Goal: Information Seeking & Learning: Check status

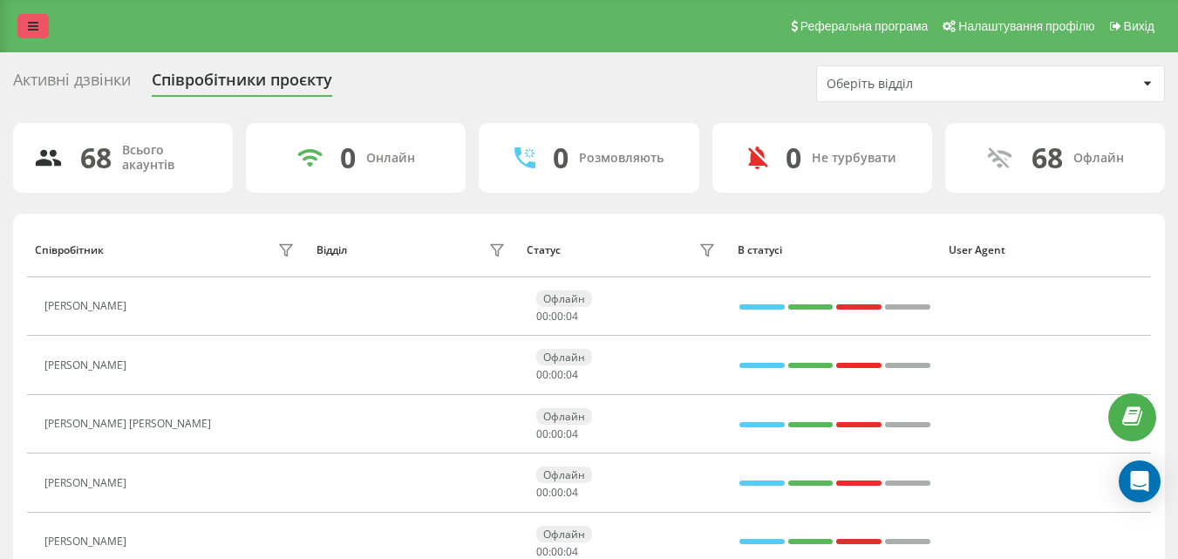
click at [38, 16] on link at bounding box center [32, 26] width 31 height 24
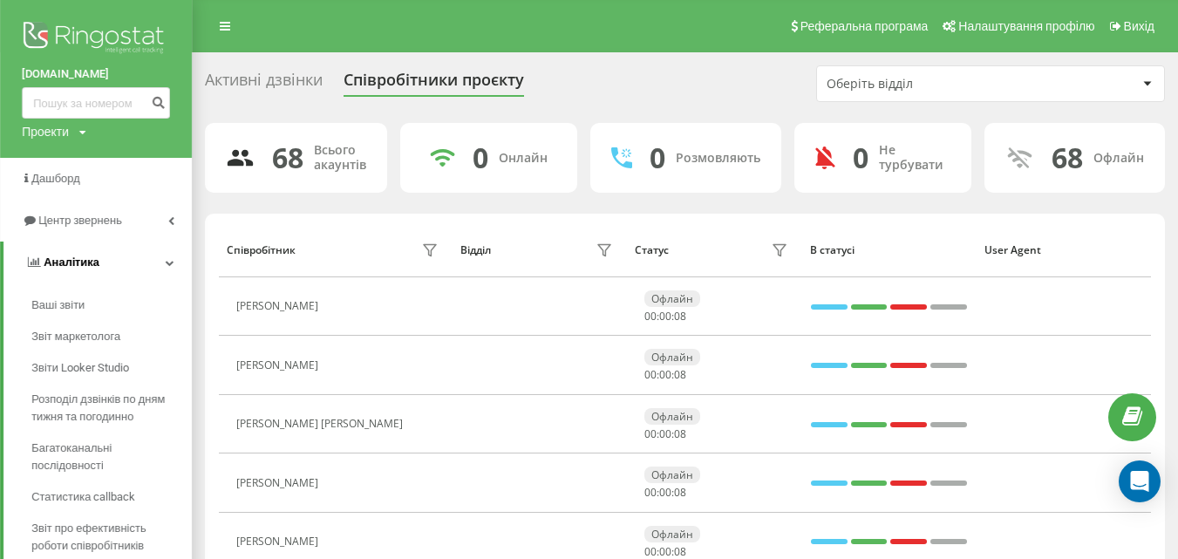
click at [176, 258] on link "Аналiтика" at bounding box center [97, 263] width 188 height 42
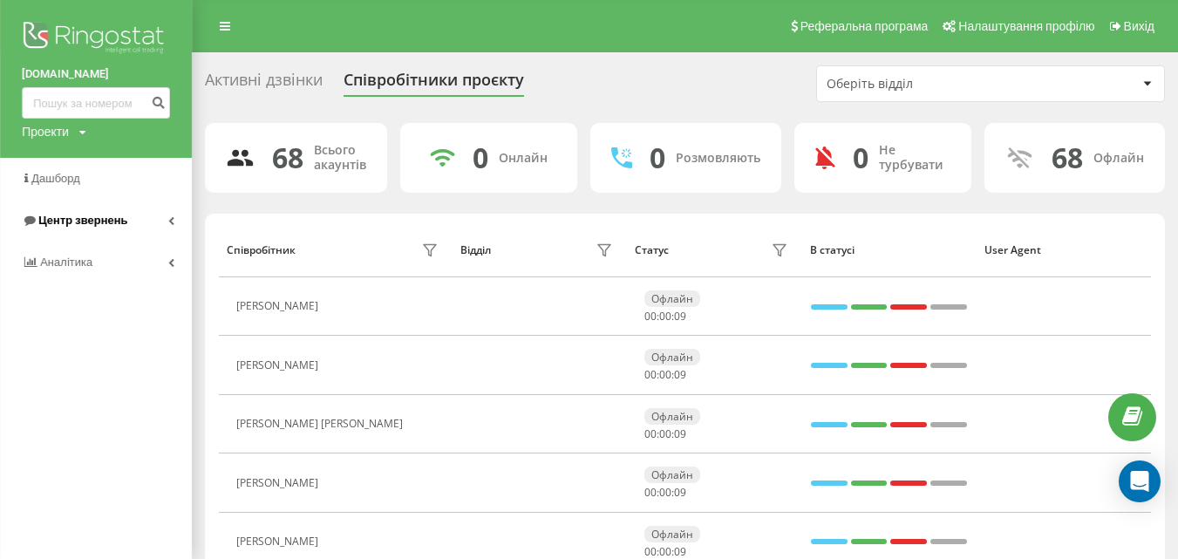
click at [161, 213] on link "Центр звернень" at bounding box center [96, 221] width 192 height 42
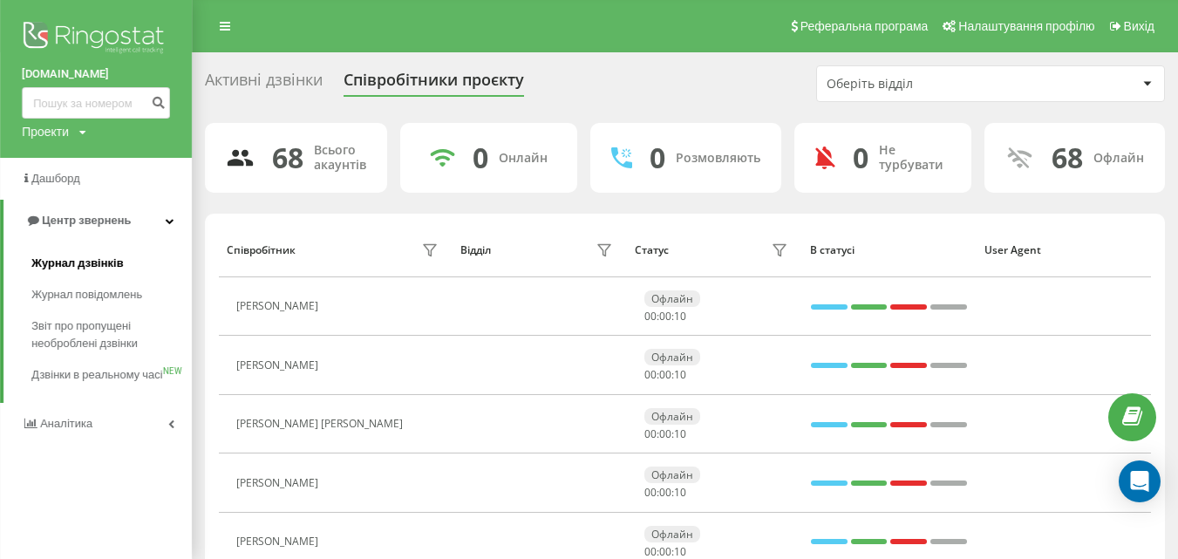
click at [107, 261] on span "Журнал дзвінків" at bounding box center [77, 263] width 92 height 17
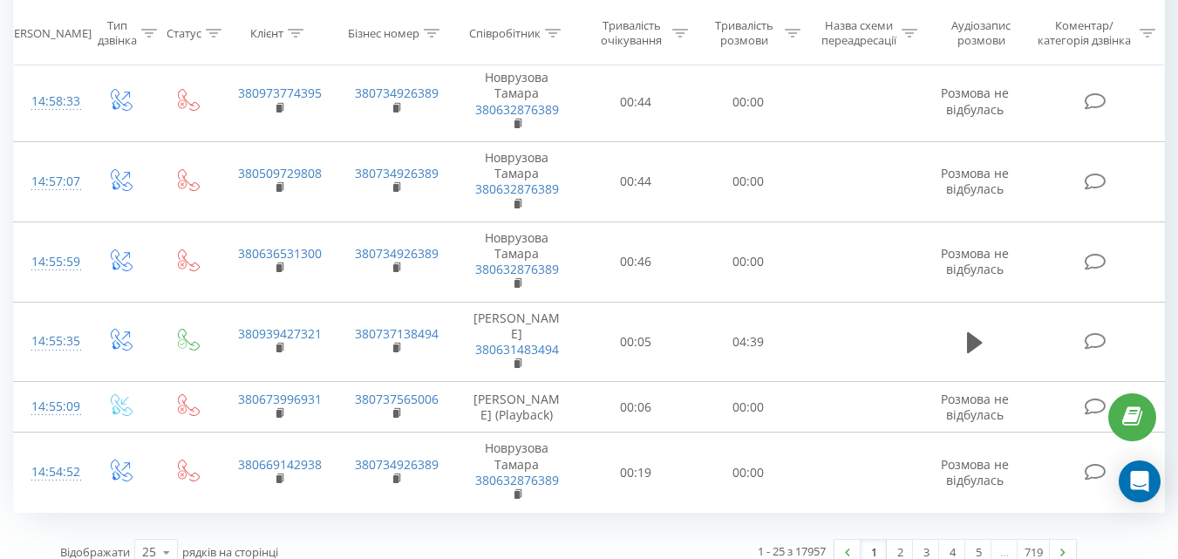
scroll to position [2277, 0]
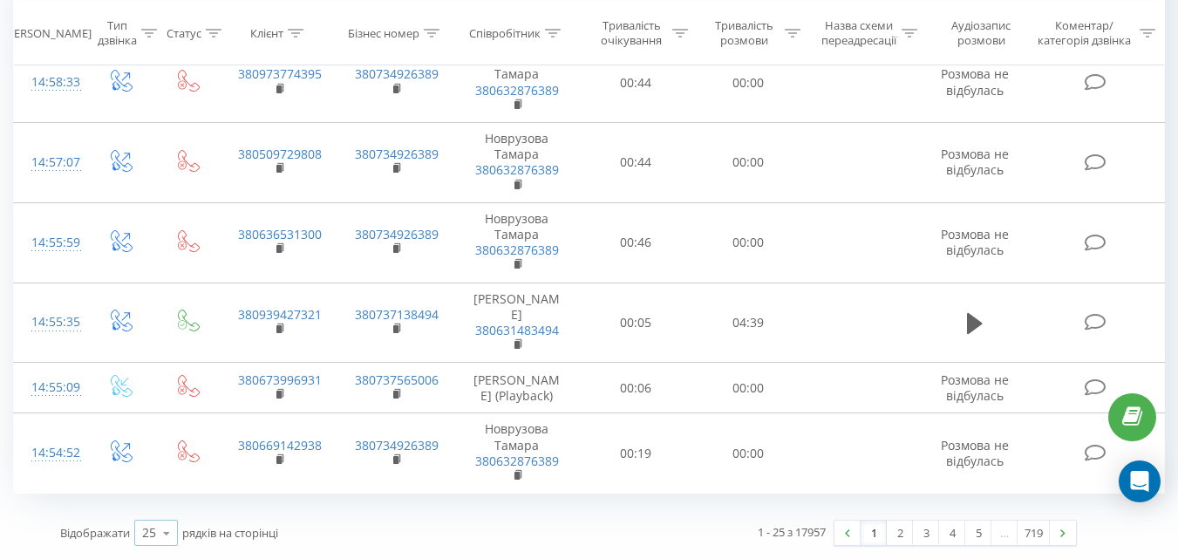
click at [147, 530] on div "25" at bounding box center [149, 532] width 14 height 17
click at [152, 507] on span "100" at bounding box center [152, 508] width 21 height 17
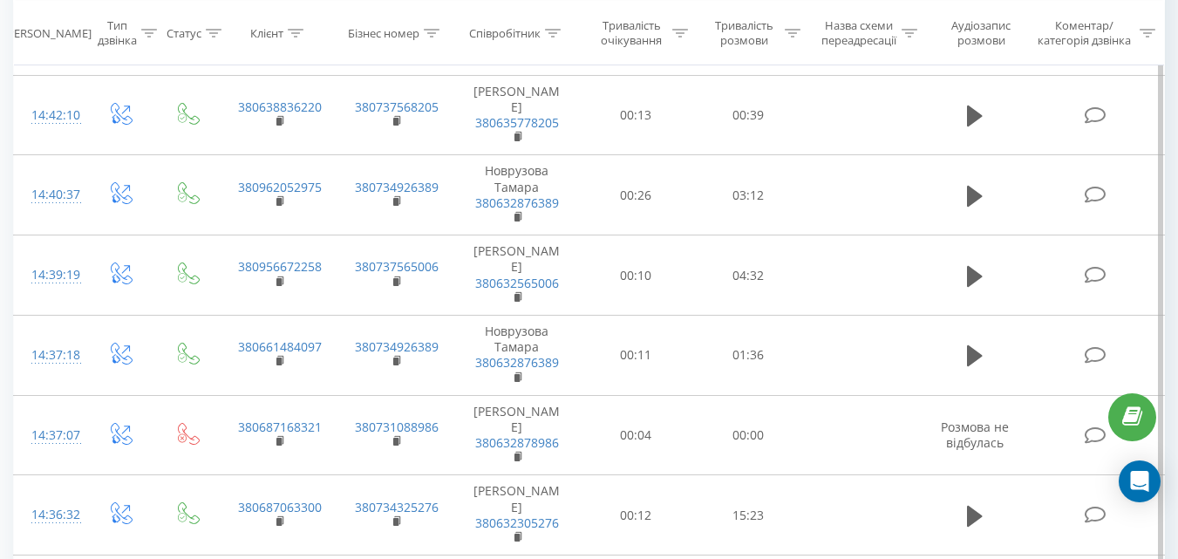
scroll to position [3498, 0]
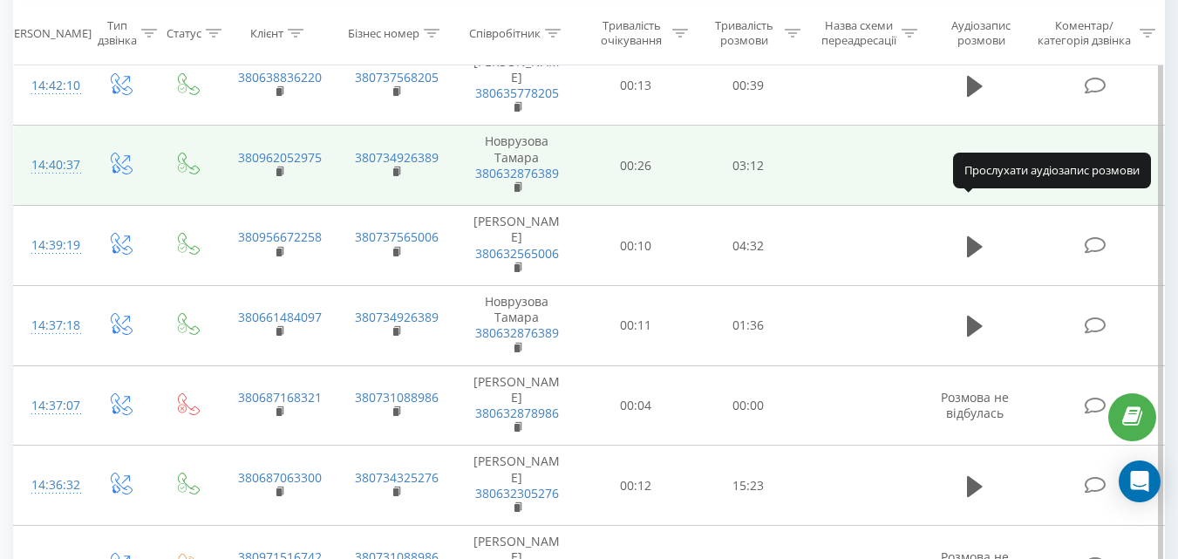
click at [972, 177] on icon at bounding box center [975, 166] width 16 height 21
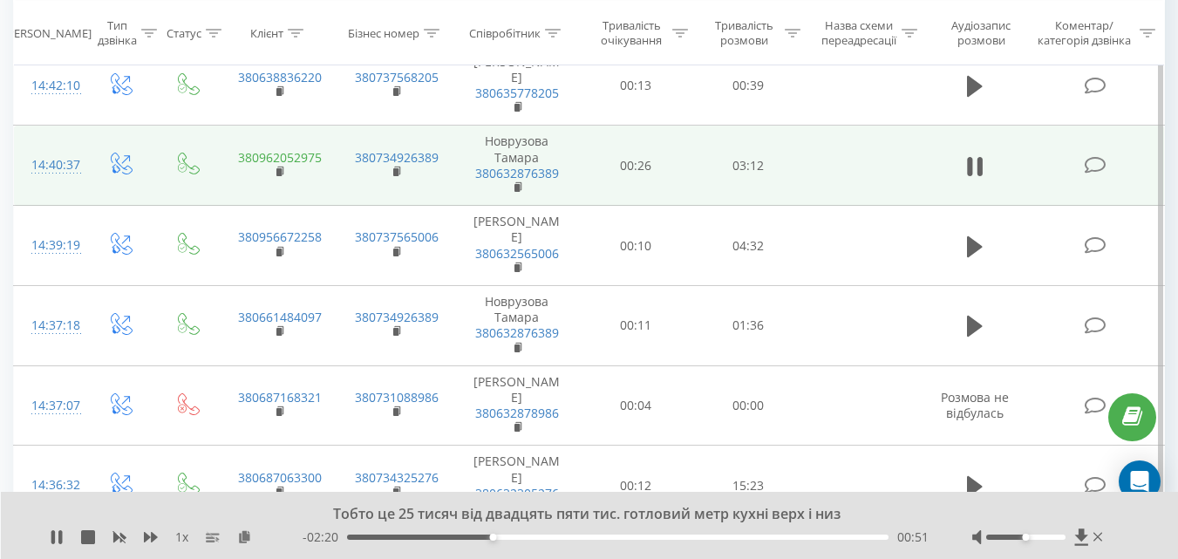
click at [283, 166] on link "380962052975" at bounding box center [280, 157] width 84 height 17
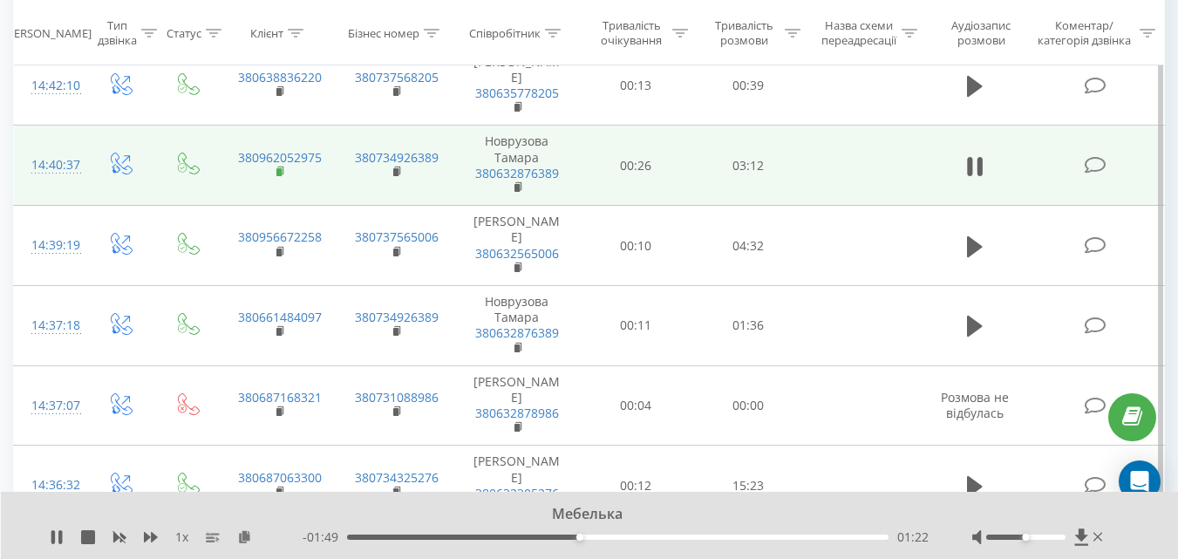
click at [278, 176] on rect at bounding box center [279, 172] width 5 height 8
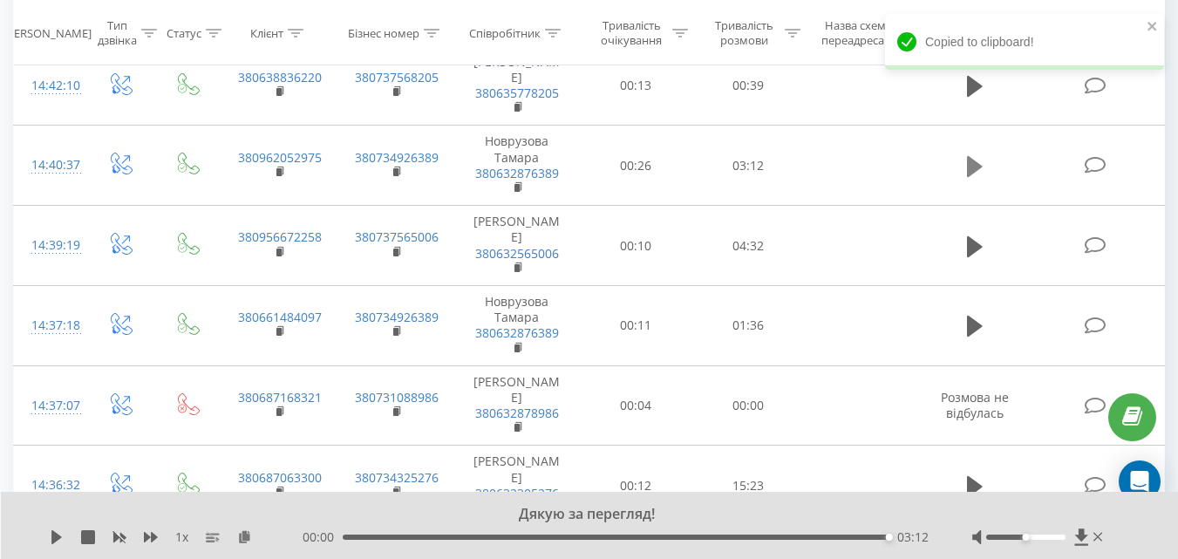
click at [983, 179] on icon at bounding box center [975, 166] width 16 height 24
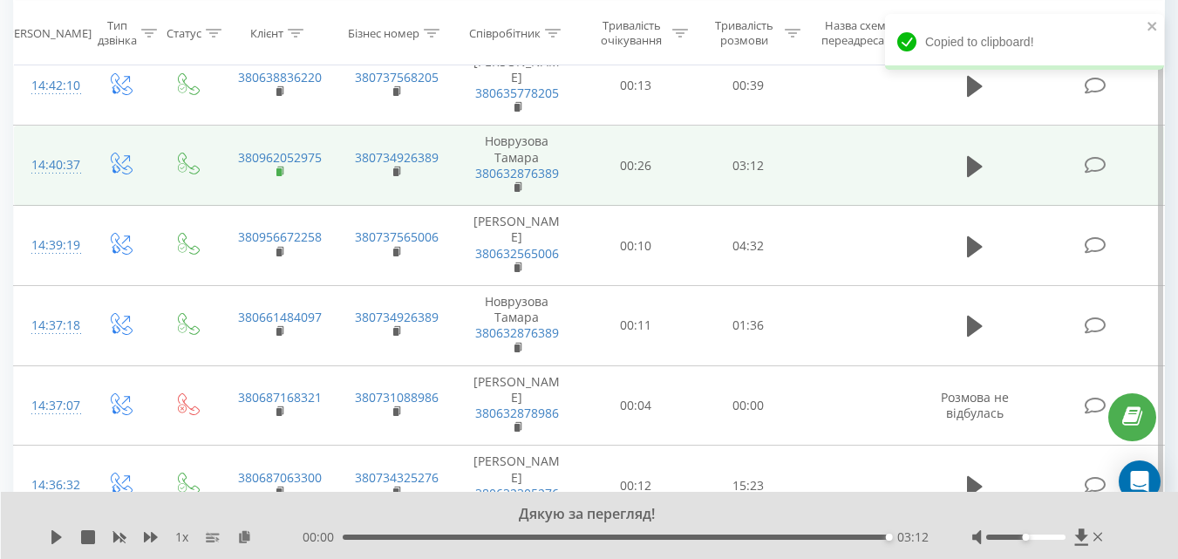
click at [281, 176] on rect at bounding box center [279, 172] width 5 height 8
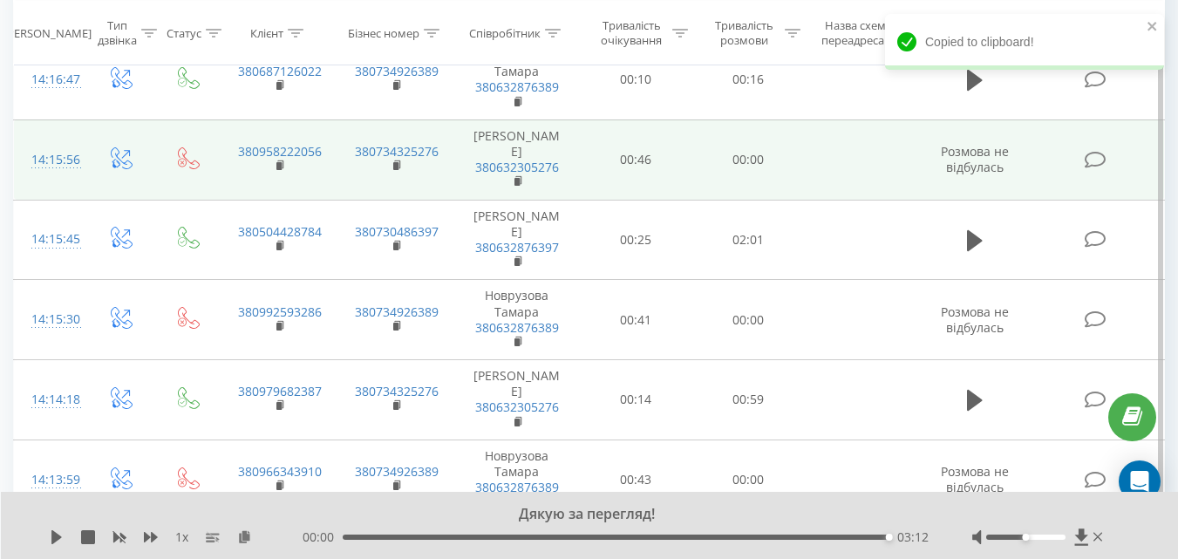
scroll to position [5504, 0]
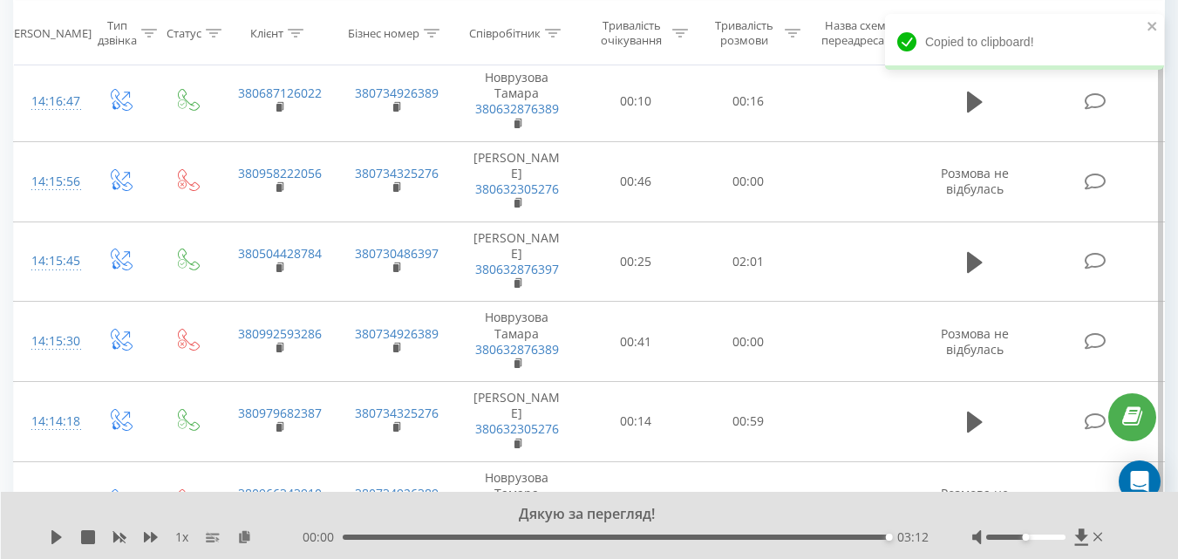
click at [965, 36] on button at bounding box center [975, 23] width 26 height 26
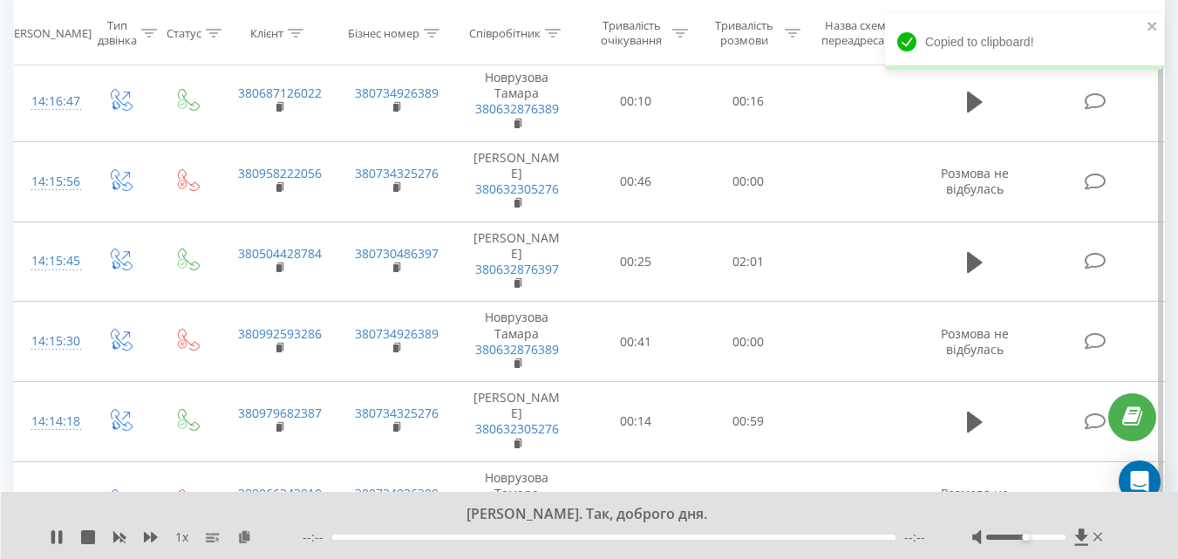
click at [283, 31] on icon at bounding box center [280, 27] width 6 height 8
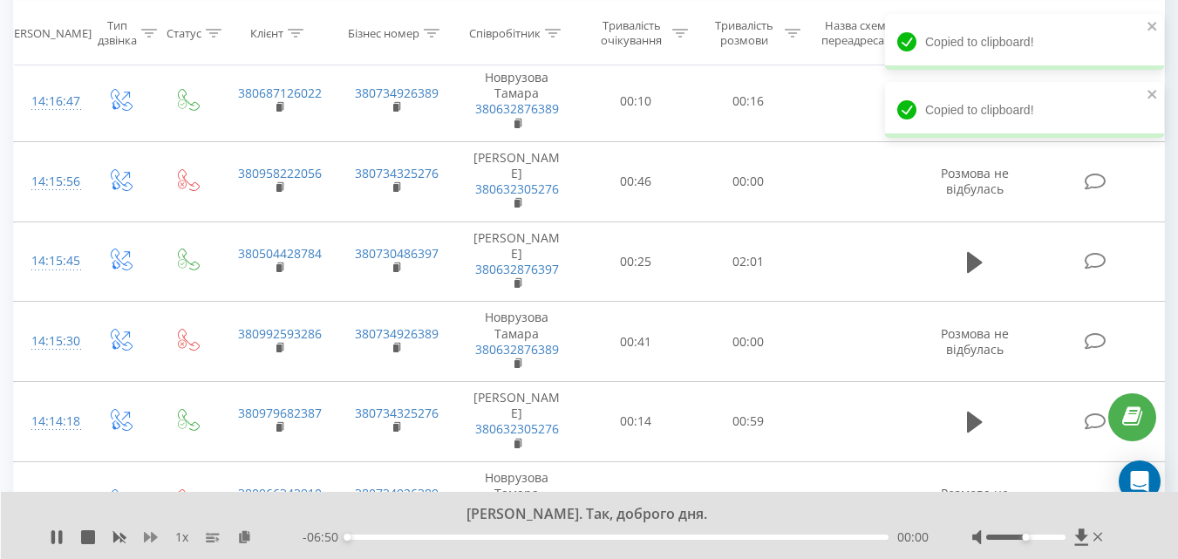
click at [154, 536] on icon at bounding box center [151, 537] width 14 height 10
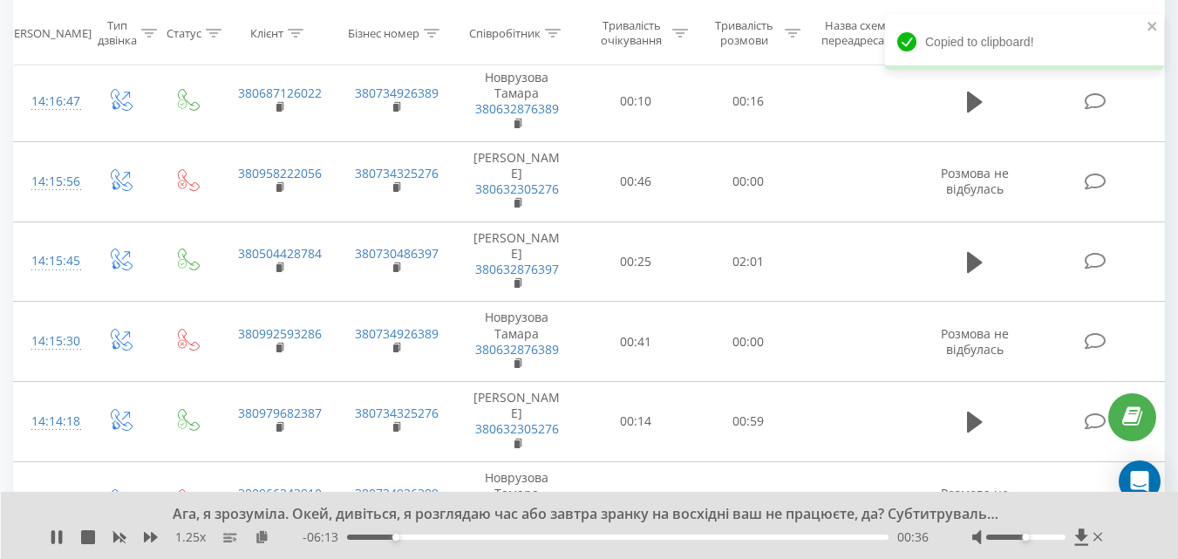
click at [976, 35] on icon at bounding box center [975, 22] width 16 height 24
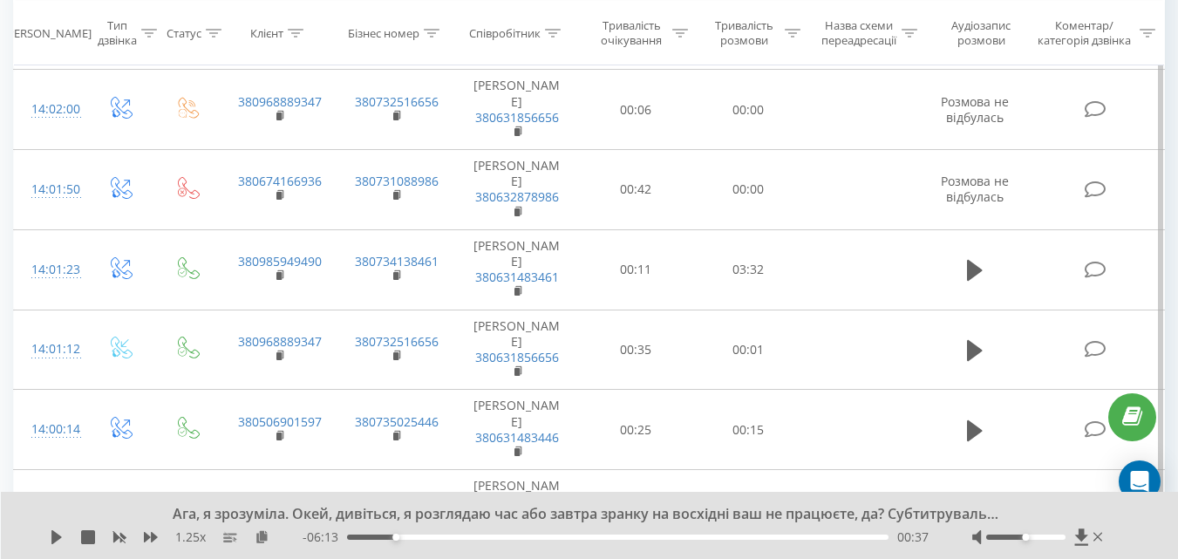
scroll to position [6551, 0]
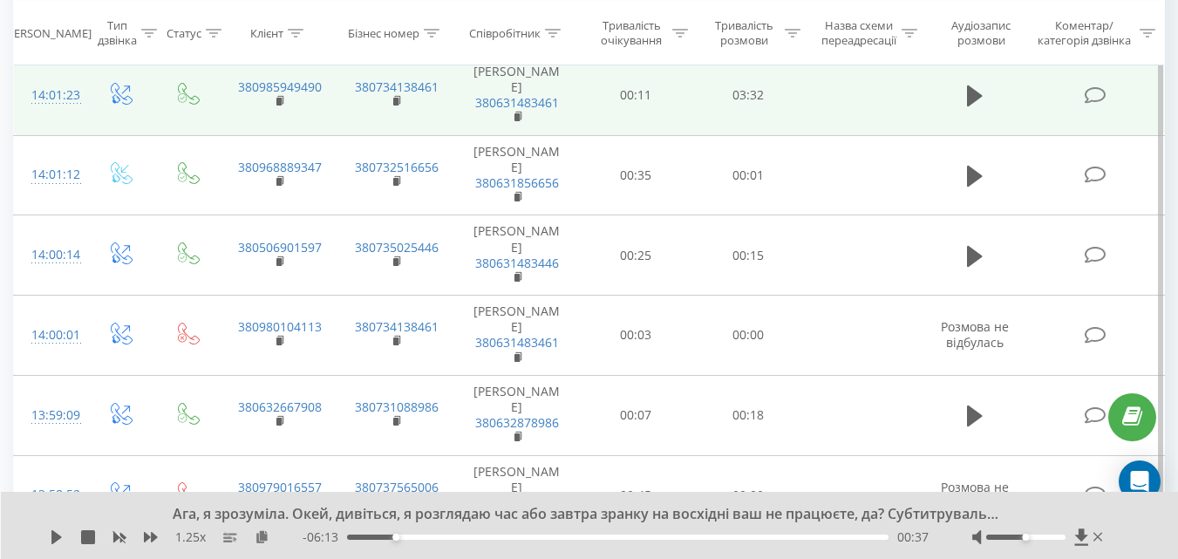
drag, startPoint x: 973, startPoint y: 235, endPoint x: 941, endPoint y: 236, distance: 32.3
click at [973, 106] on icon at bounding box center [975, 95] width 16 height 21
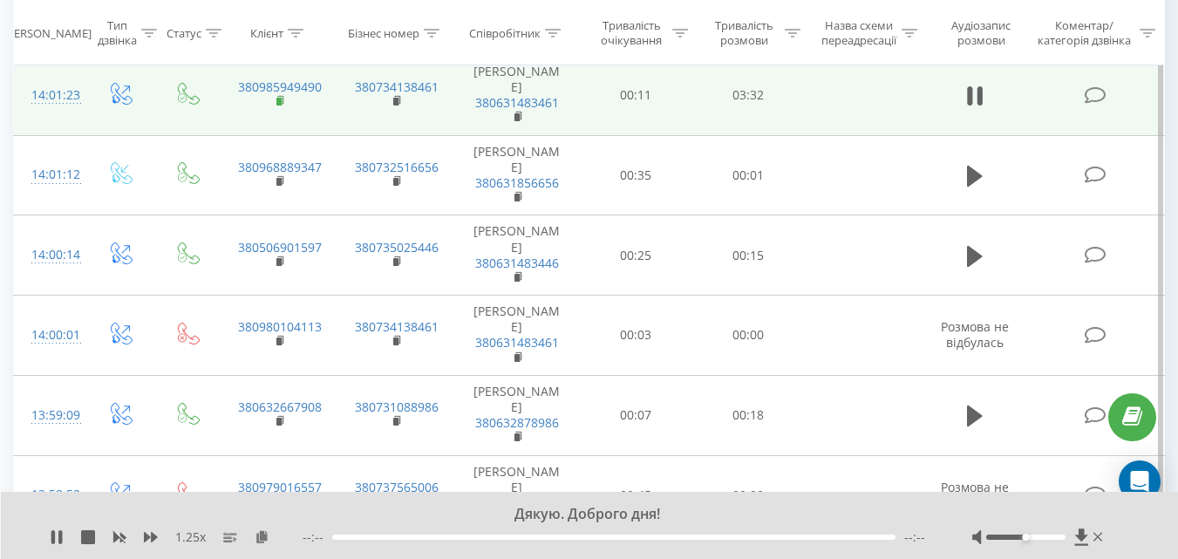
click at [280, 107] on icon at bounding box center [282, 101] width 10 height 12
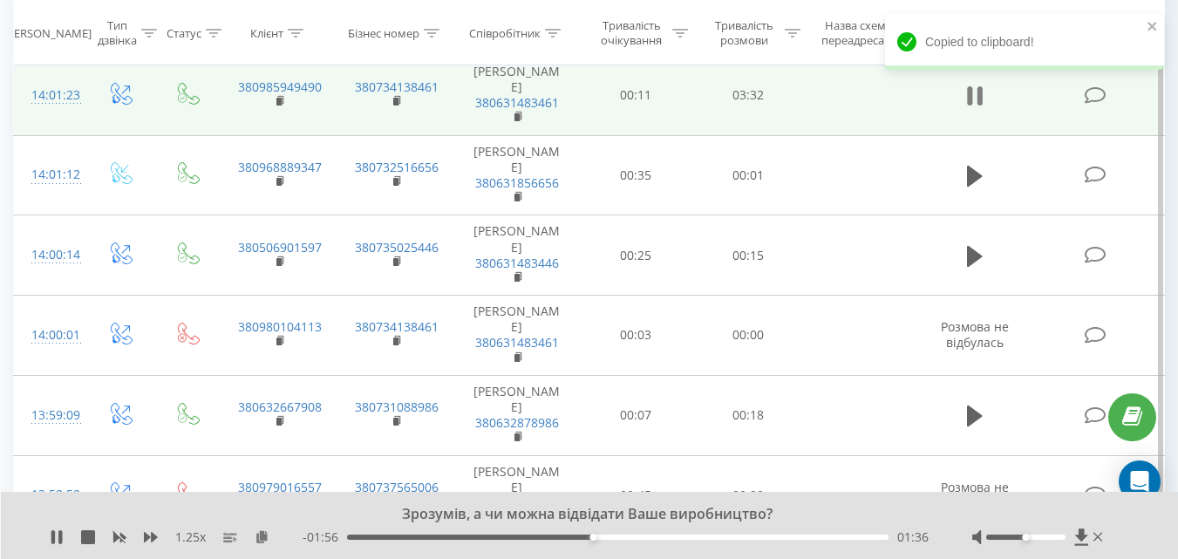
click at [981, 106] on icon at bounding box center [980, 95] width 5 height 19
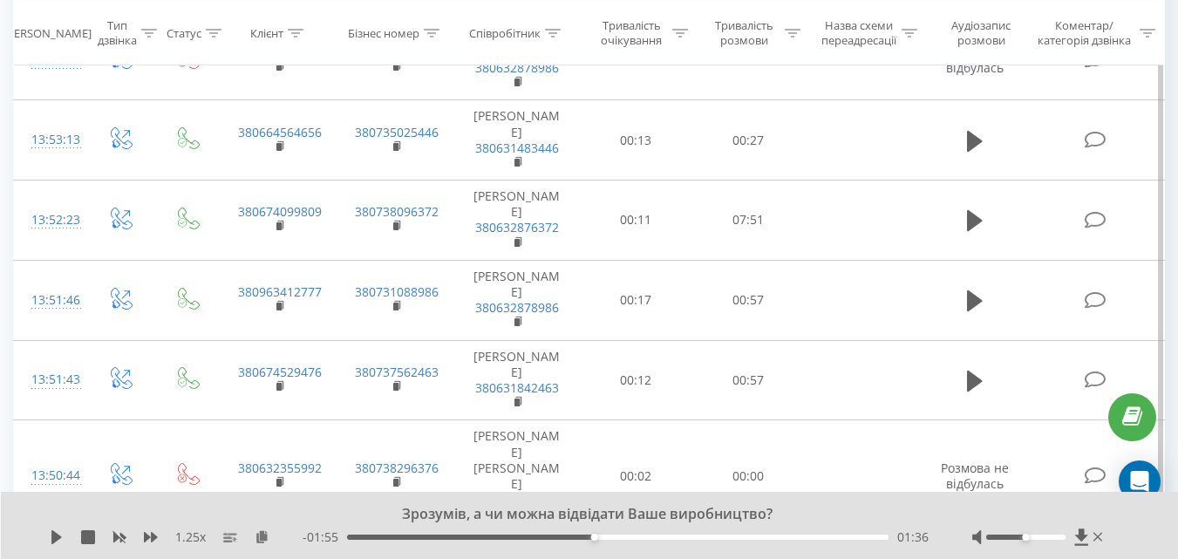
scroll to position [8034, 0]
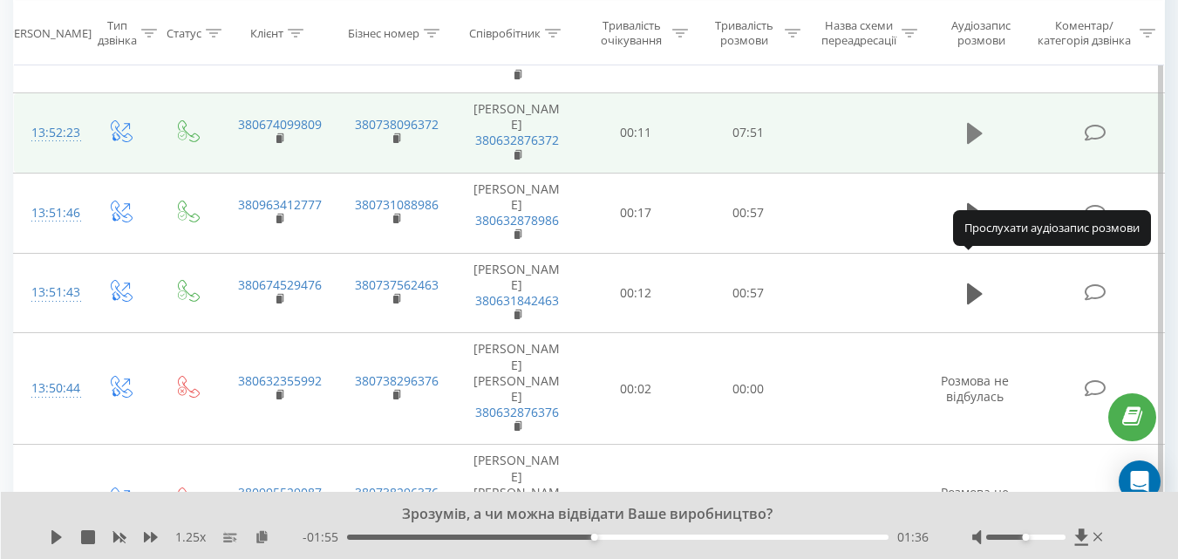
click at [980, 144] on icon at bounding box center [975, 133] width 16 height 21
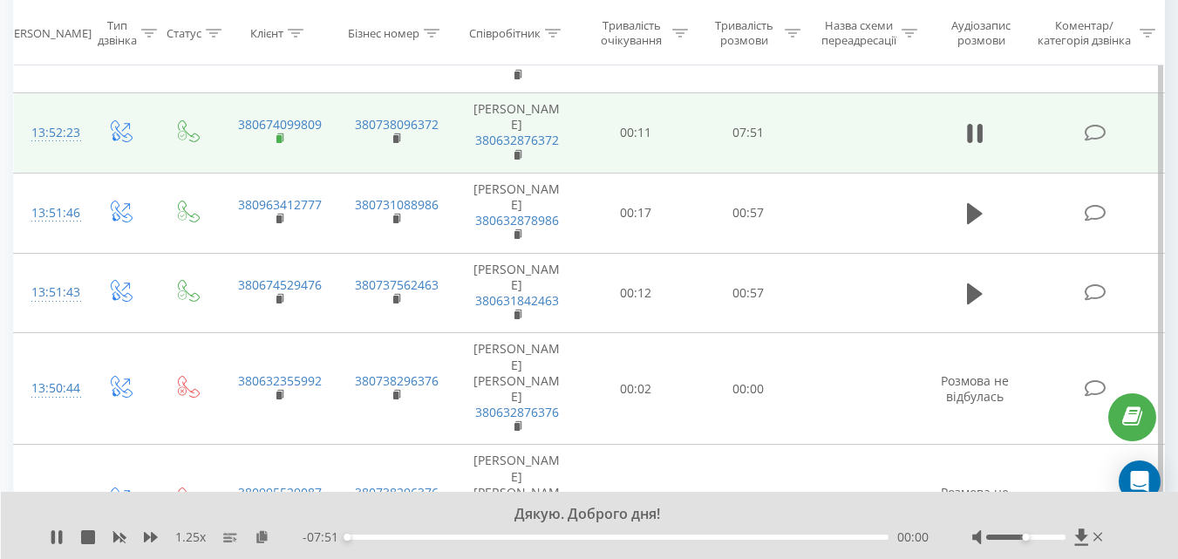
click at [280, 143] on rect at bounding box center [279, 139] width 5 height 8
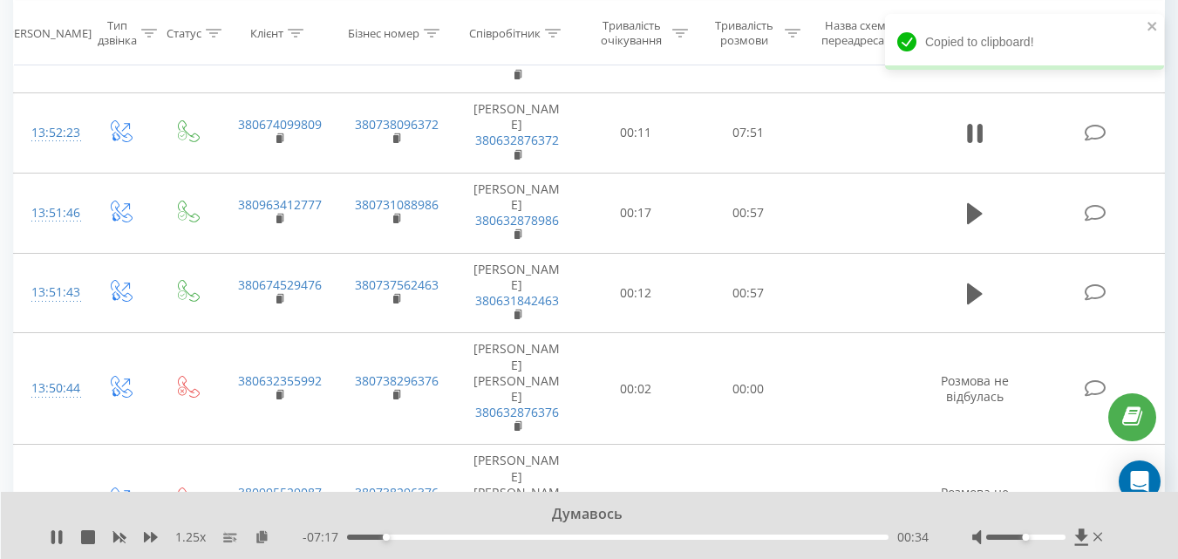
click at [980, 174] on td at bounding box center [976, 133] width 108 height 80
click at [980, 143] on icon at bounding box center [980, 133] width 5 height 19
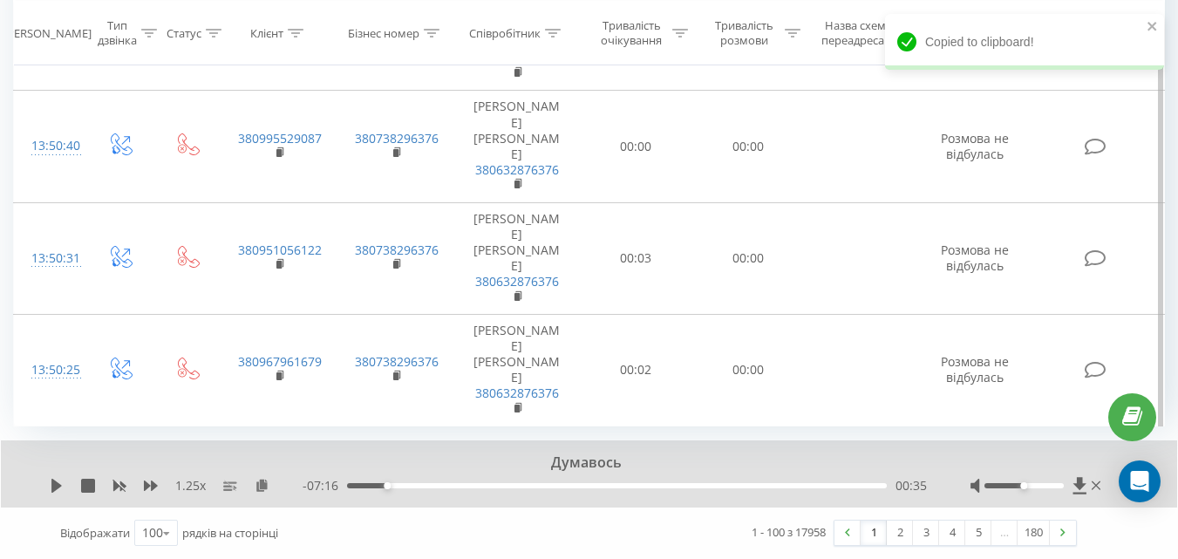
scroll to position [8473, 0]
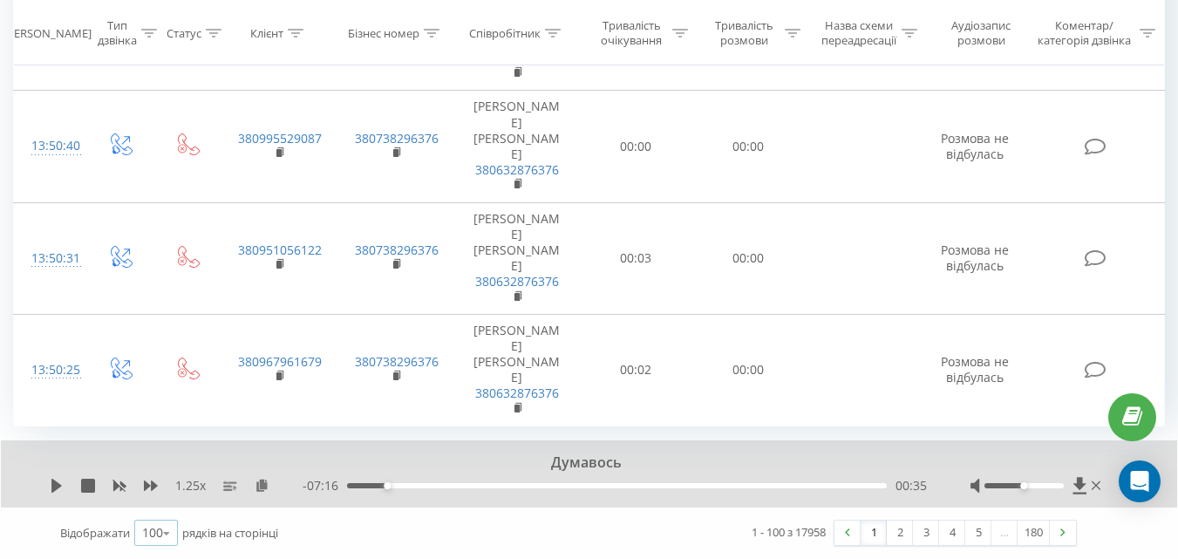
click at [166, 533] on icon at bounding box center [167, 533] width 26 height 34
click at [249, 511] on div "Відображати 100 10 25 50 100 рядків на сторінці" at bounding box center [308, 533] width 521 height 51
click at [898, 535] on link "2" at bounding box center [900, 533] width 26 height 24
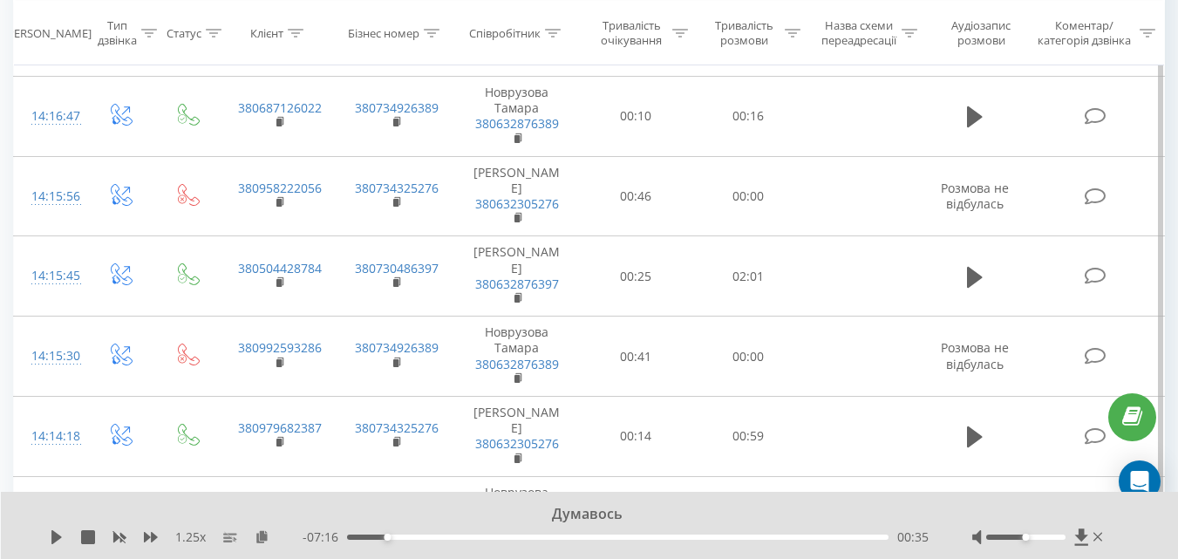
scroll to position [2617, 0]
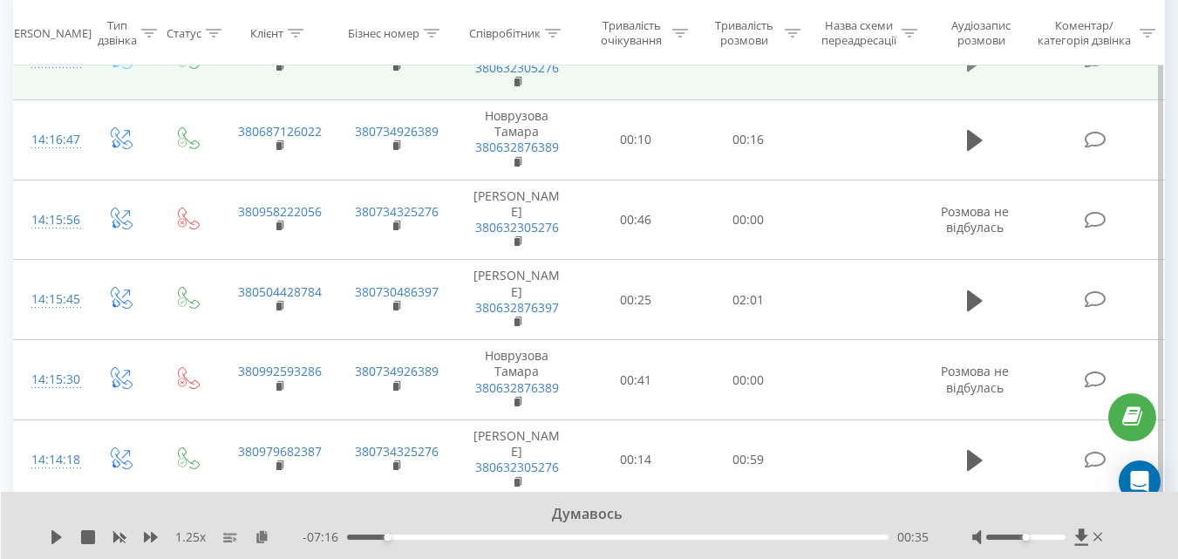
click at [978, 73] on icon at bounding box center [975, 61] width 16 height 24
click at [277, 71] on rect at bounding box center [279, 67] width 5 height 8
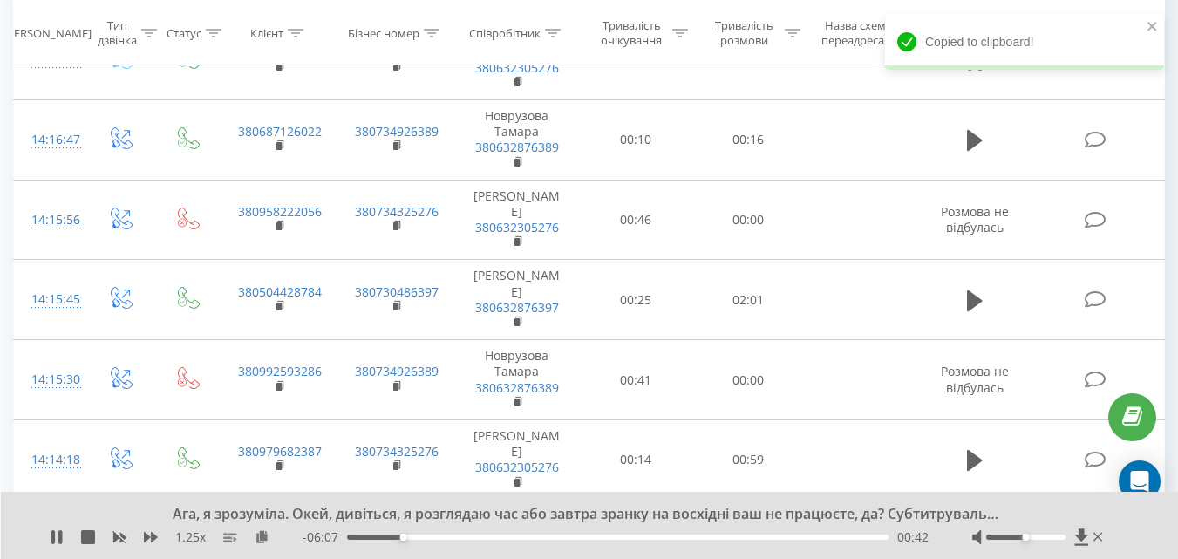
click at [978, 73] on icon at bounding box center [975, 61] width 16 height 24
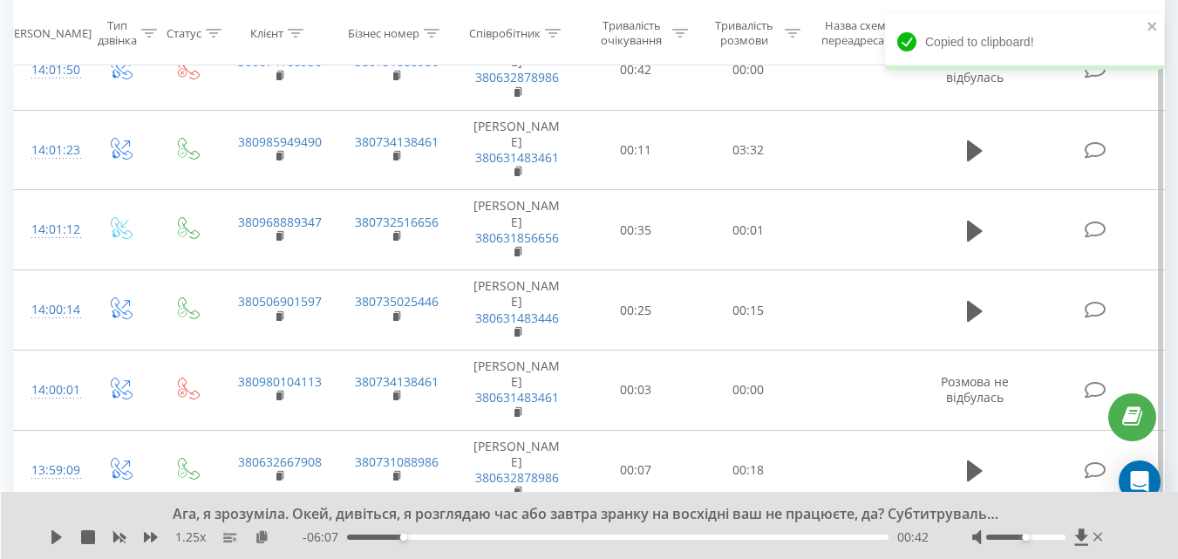
scroll to position [3664, 0]
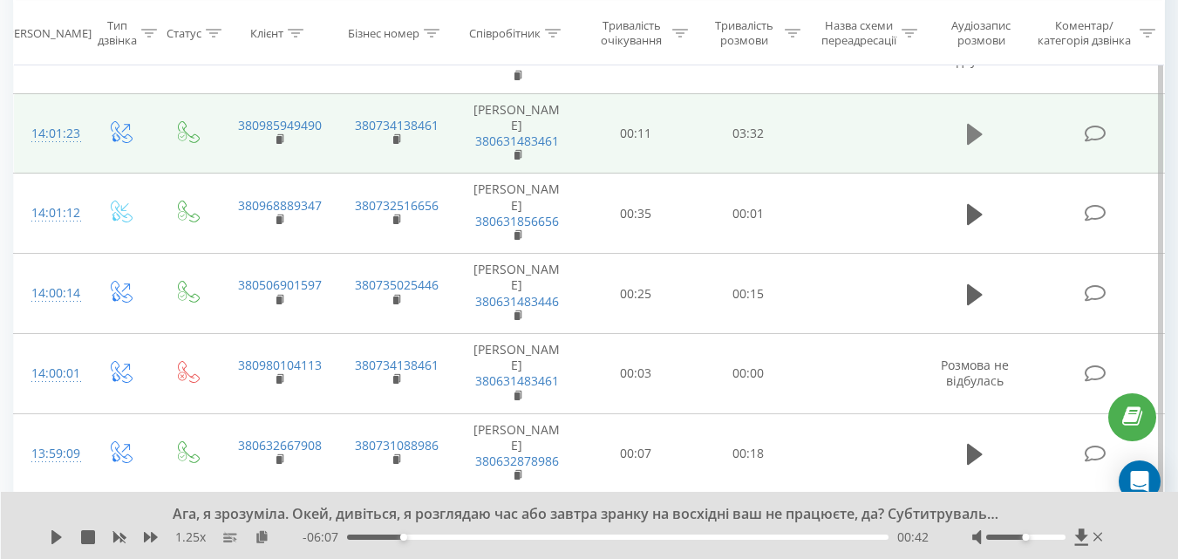
click at [969, 145] on icon at bounding box center [975, 134] width 16 height 21
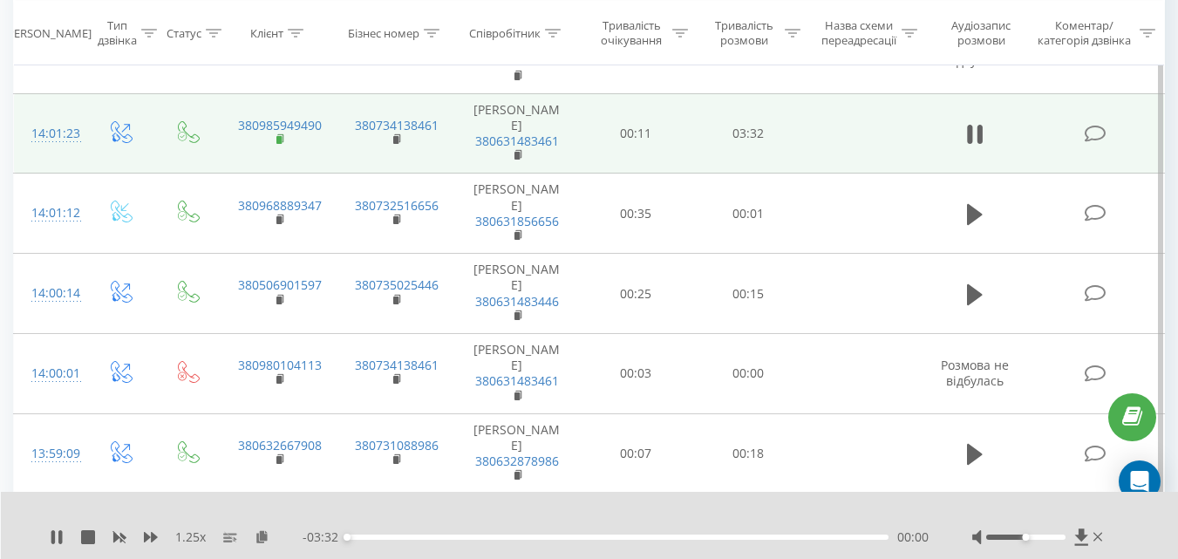
click at [278, 146] on icon at bounding box center [282, 139] width 10 height 12
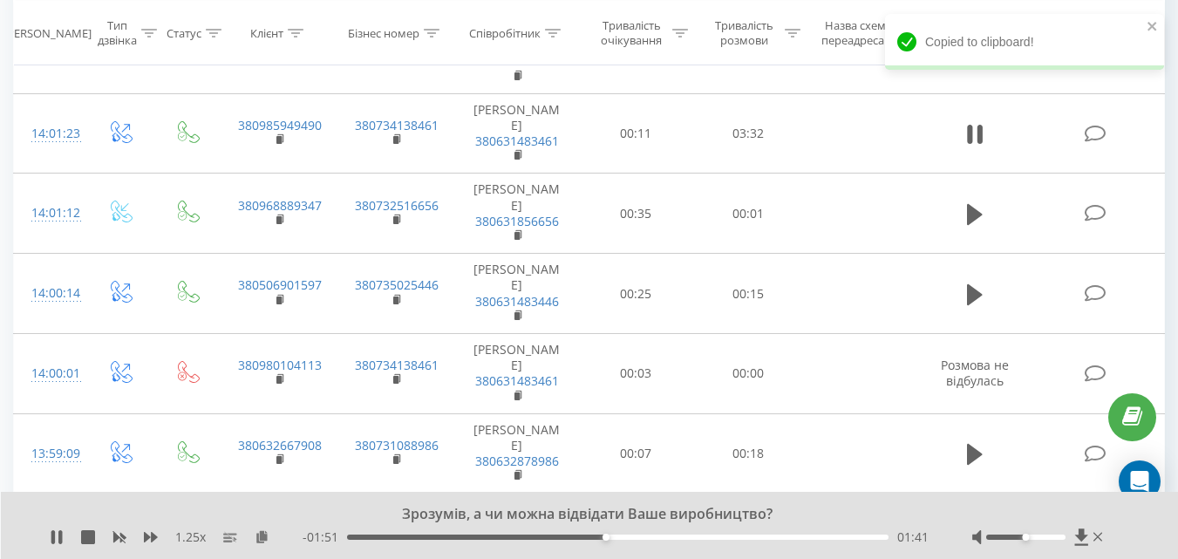
drag, startPoint x: 975, startPoint y: 231, endPoint x: 960, endPoint y: 251, distance: 25.5
click at [975, 147] on icon at bounding box center [975, 134] width 16 height 24
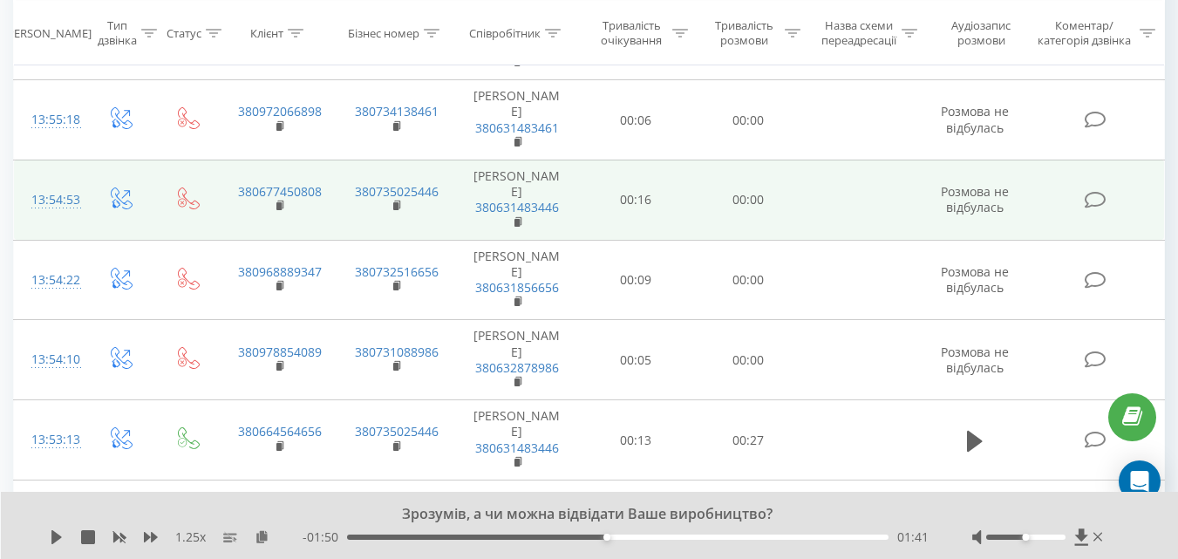
scroll to position [5147, 0]
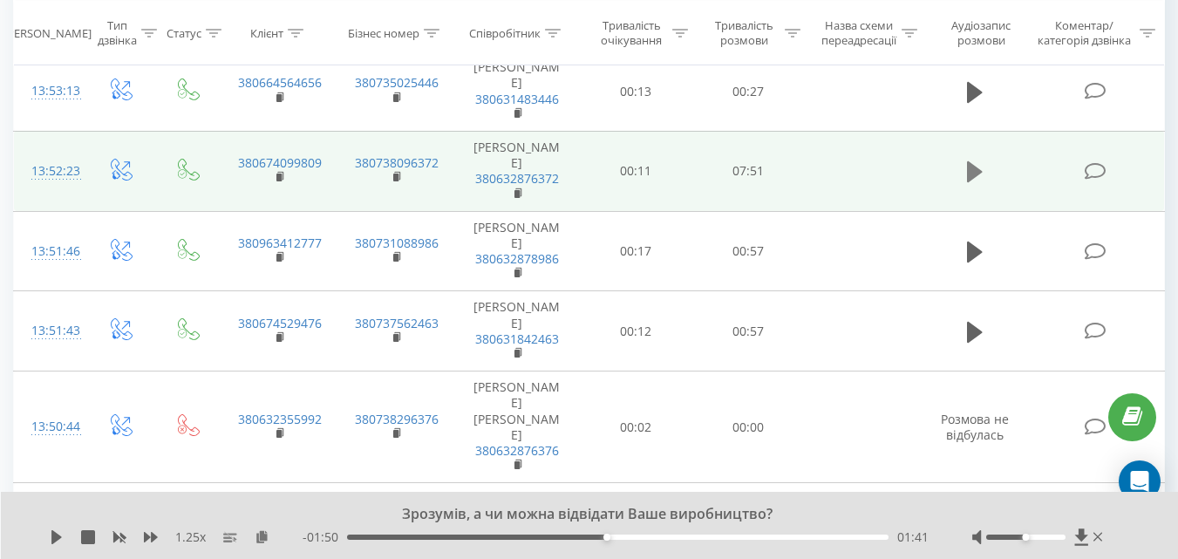
click at [971, 182] on icon at bounding box center [975, 171] width 16 height 21
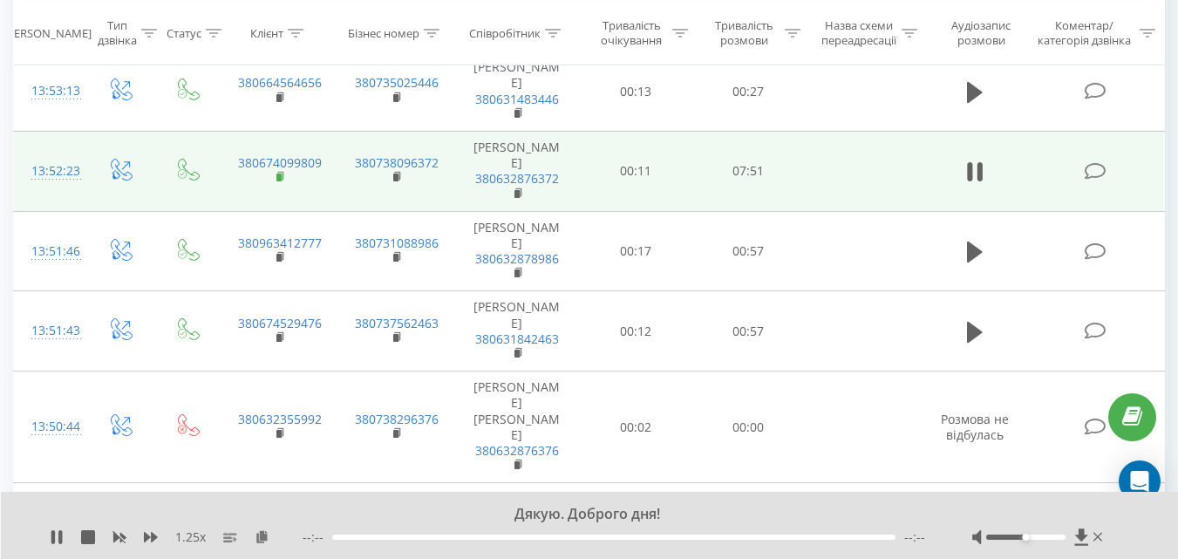
click at [278, 181] on rect at bounding box center [279, 178] width 5 height 8
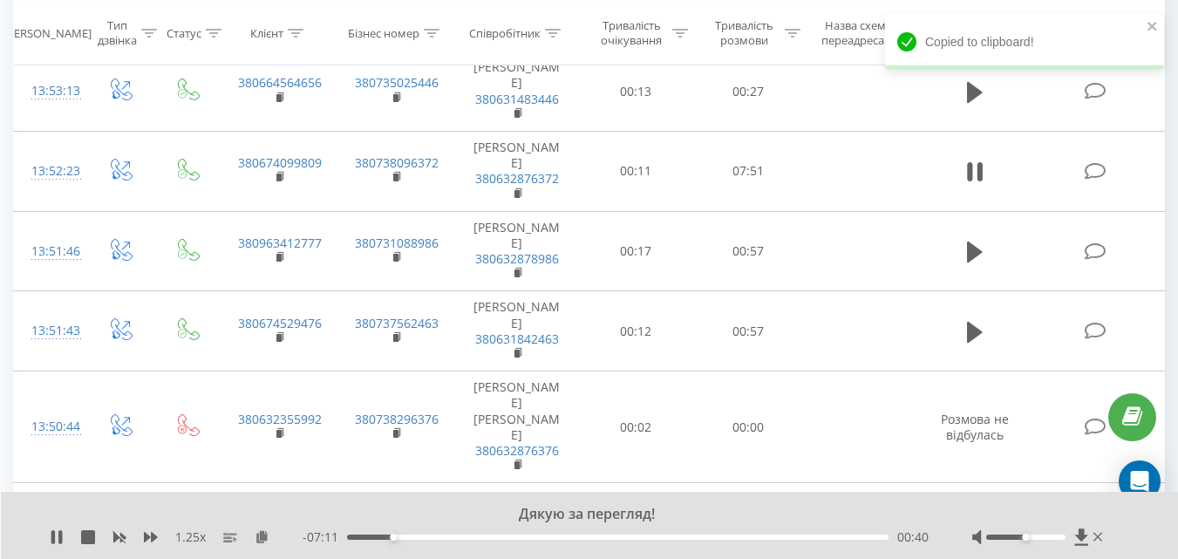
click at [959, 211] on td at bounding box center [976, 171] width 108 height 80
click at [972, 181] on icon at bounding box center [970, 171] width 5 height 19
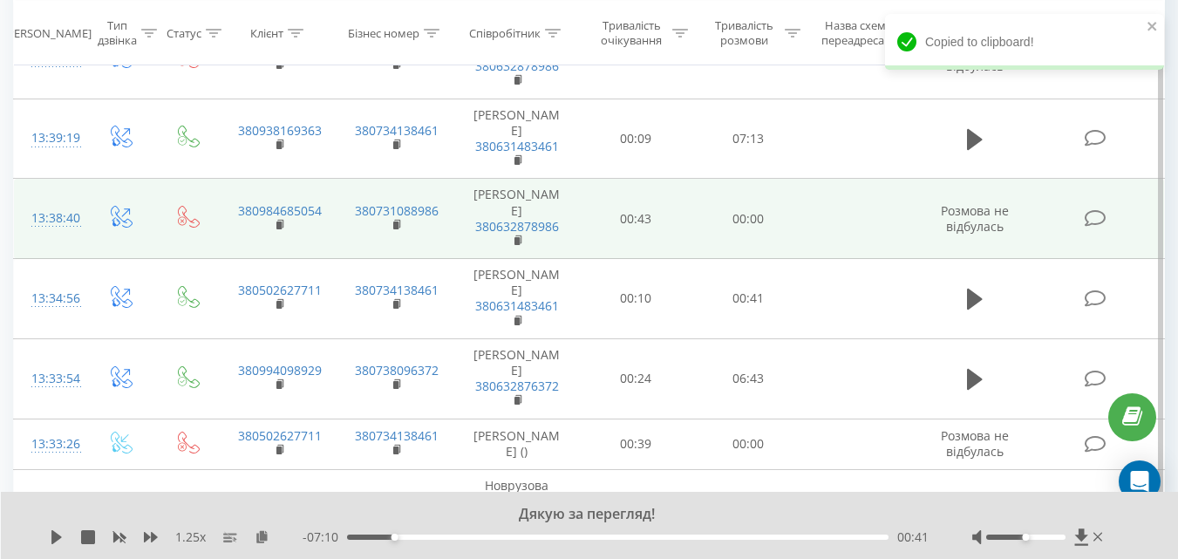
scroll to position [8200, 0]
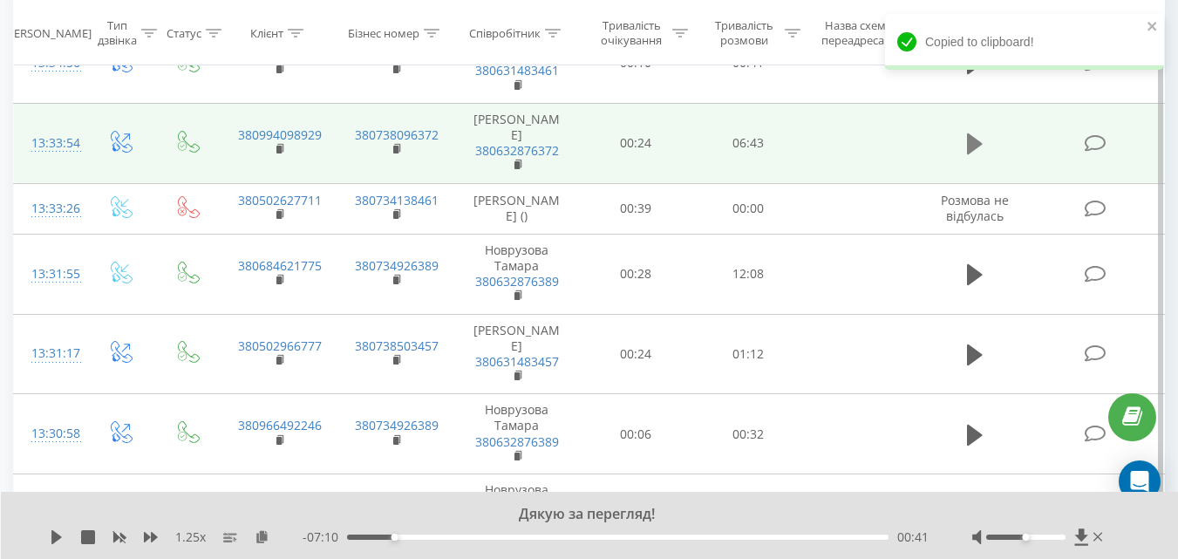
click at [970, 154] on icon at bounding box center [975, 143] width 16 height 21
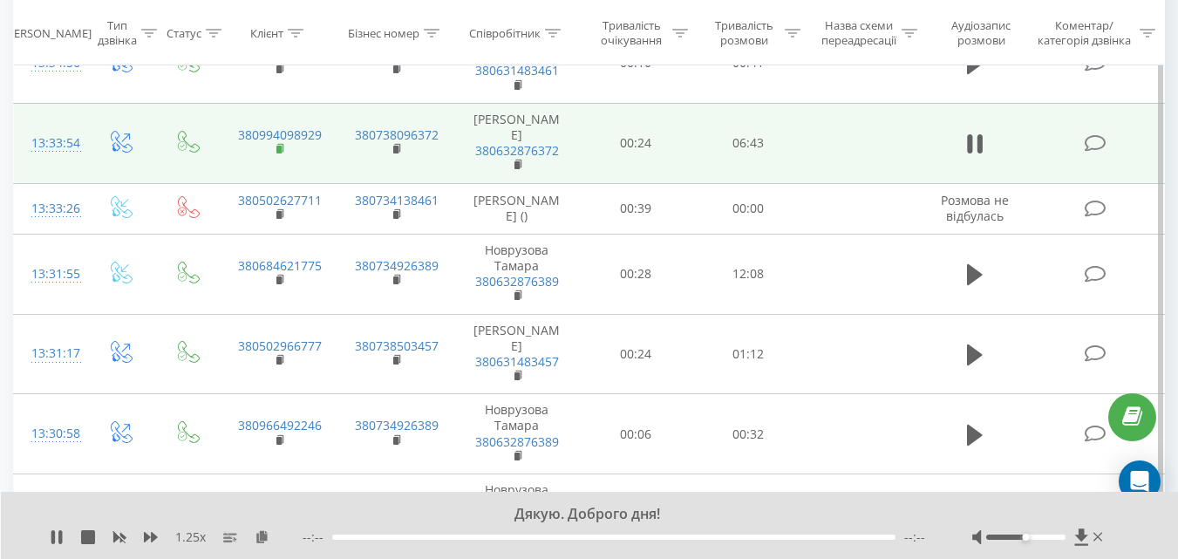
click at [279, 155] on icon at bounding box center [282, 149] width 10 height 12
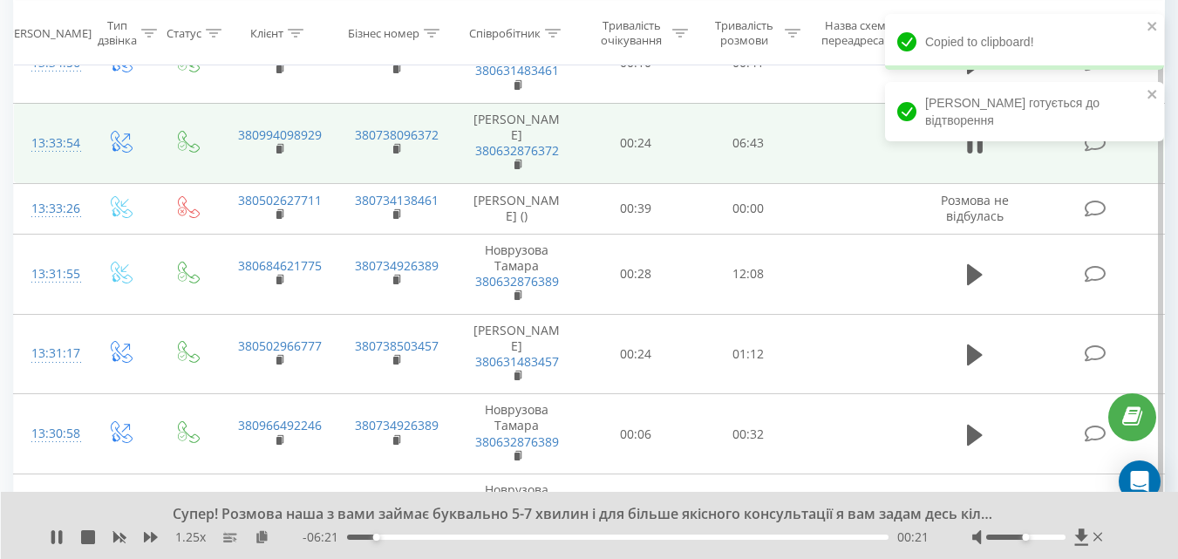
click at [274, 183] on td "380994098929" at bounding box center [279, 143] width 117 height 80
click at [281, 154] on rect at bounding box center [279, 150] width 5 height 8
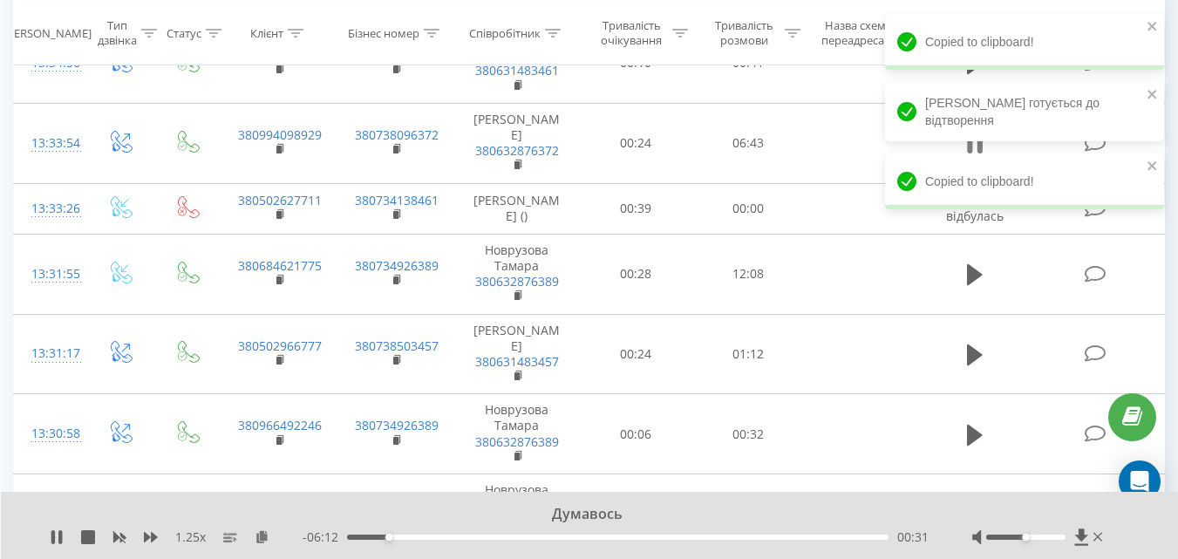
click at [977, 156] on icon at bounding box center [975, 144] width 16 height 24
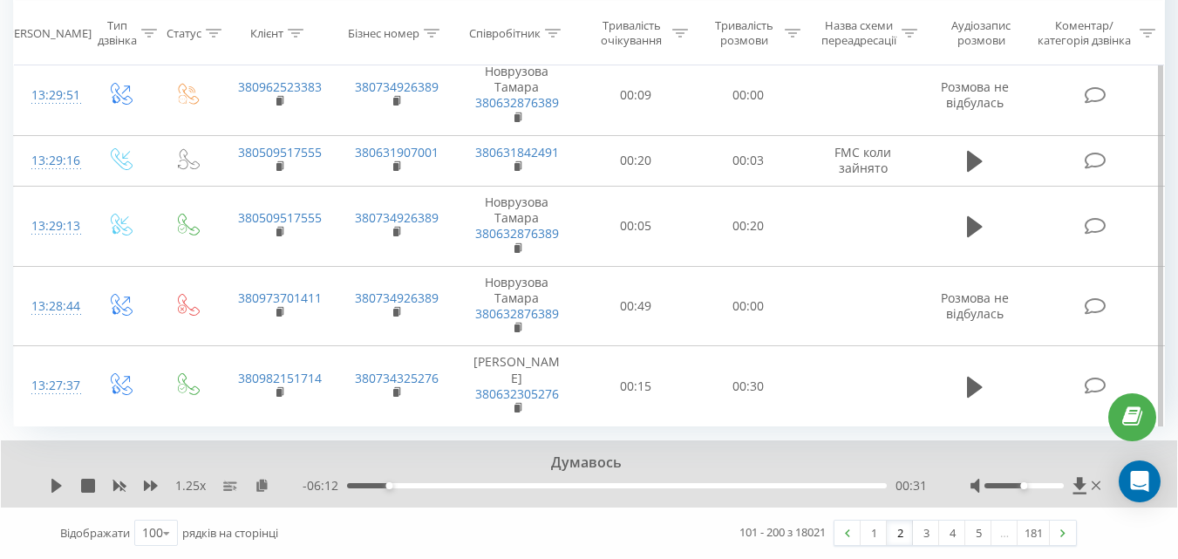
scroll to position [8767, 0]
click at [919, 536] on link "3" at bounding box center [926, 533] width 26 height 24
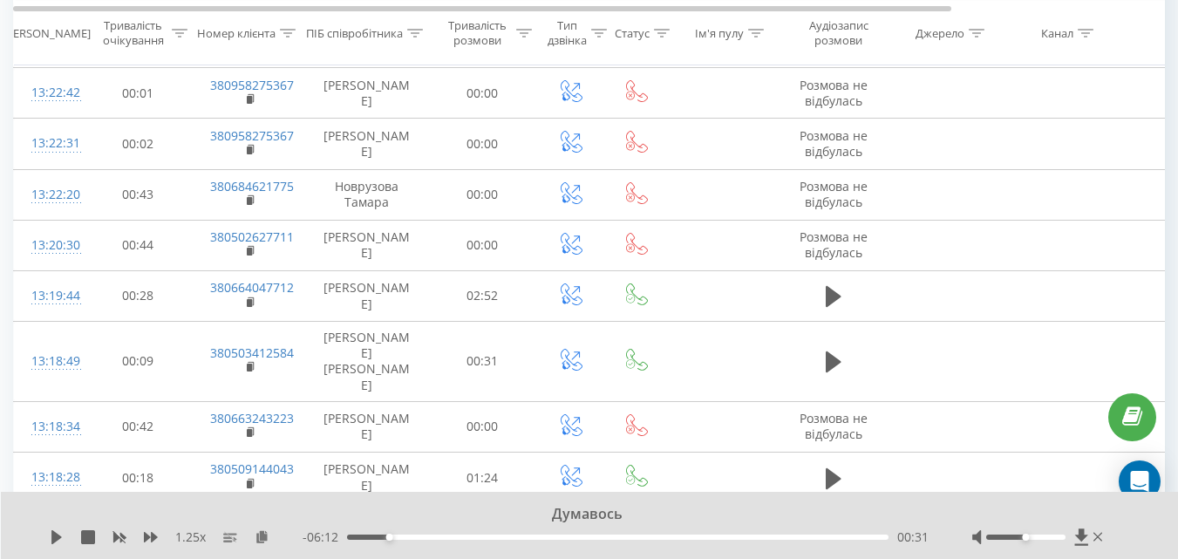
scroll to position [1305, 0]
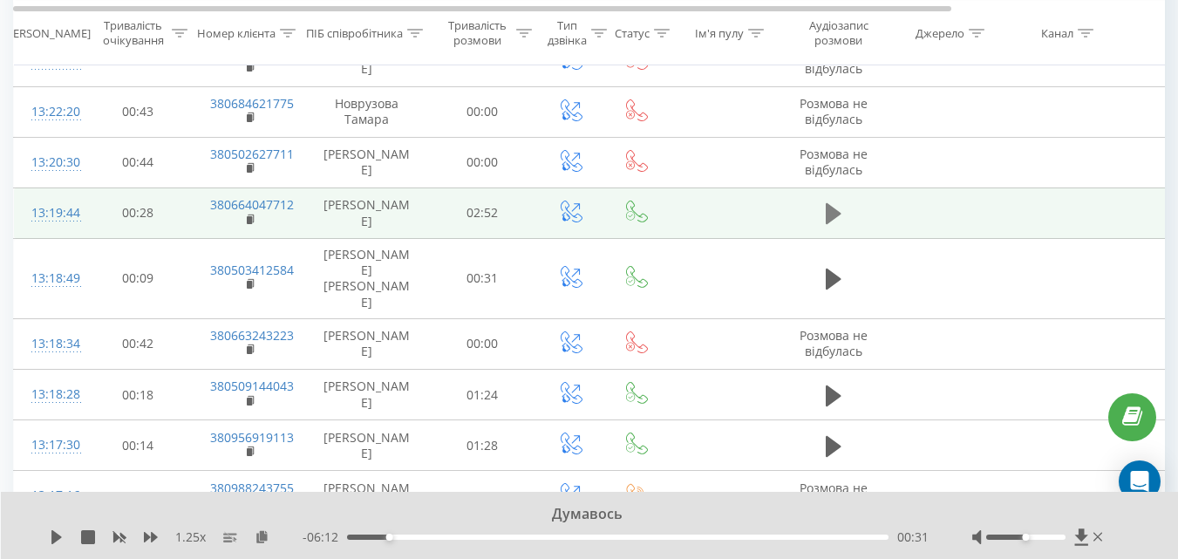
click at [842, 227] on button at bounding box center [834, 214] width 26 height 26
click at [249, 222] on icon at bounding box center [251, 218] width 6 height 8
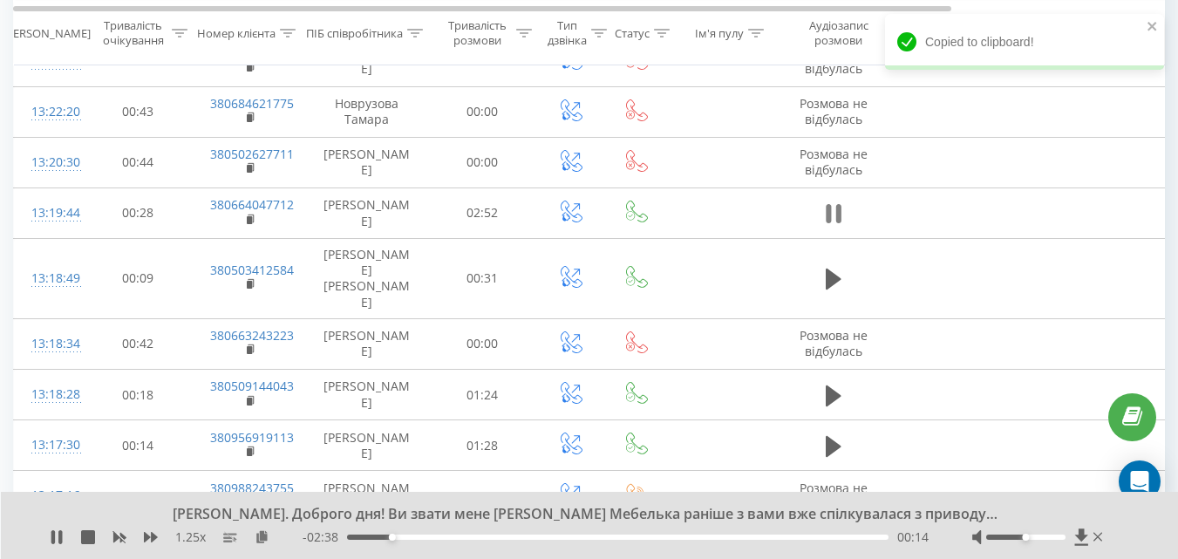
click at [832, 226] on icon at bounding box center [834, 213] width 16 height 24
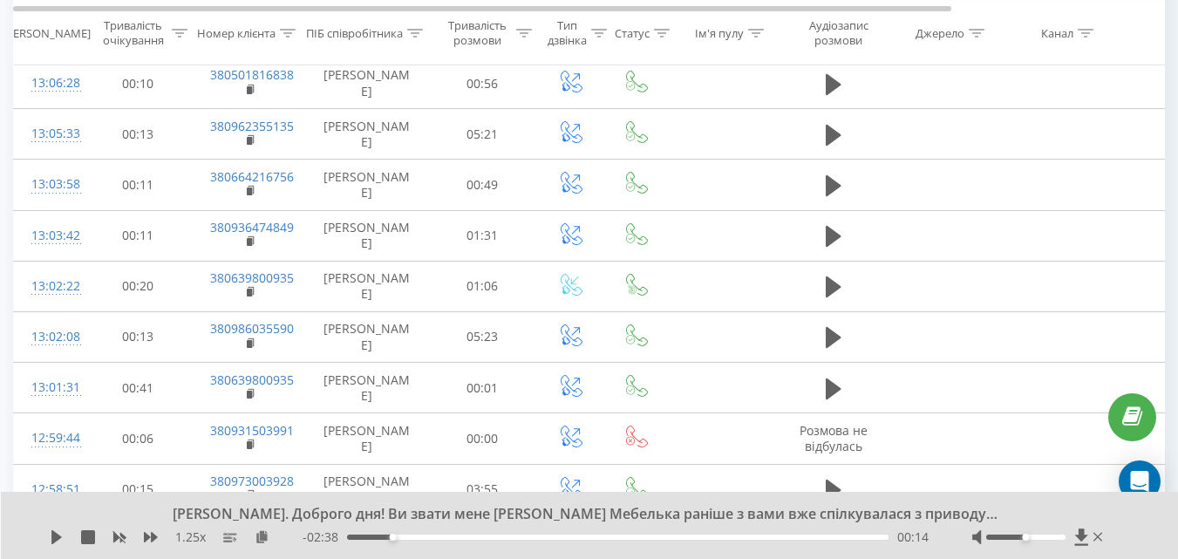
scroll to position [2526, 0]
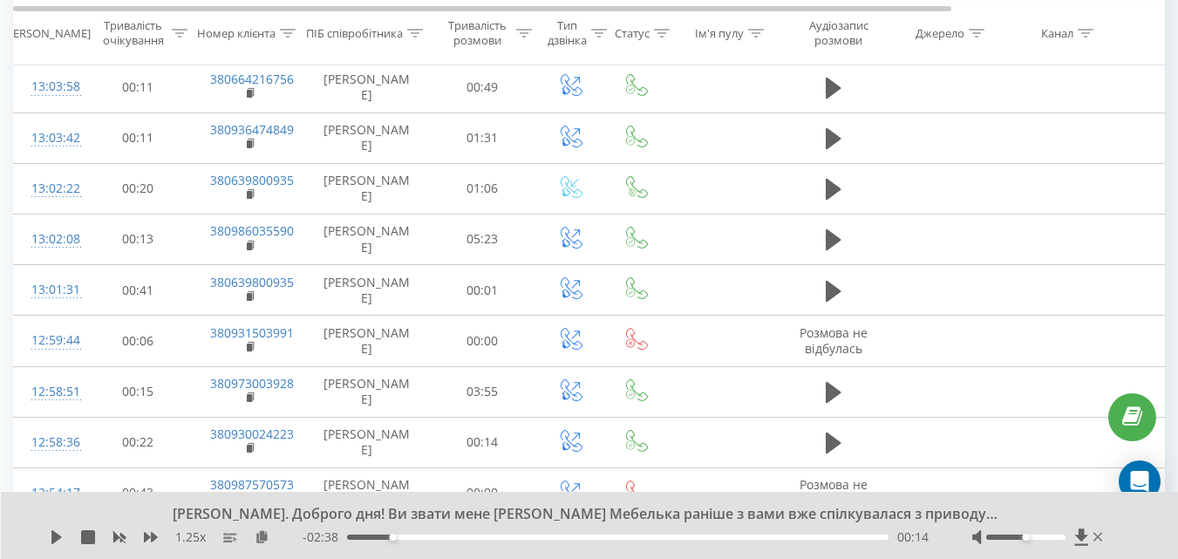
click at [830, 48] on icon at bounding box center [834, 37] width 16 height 21
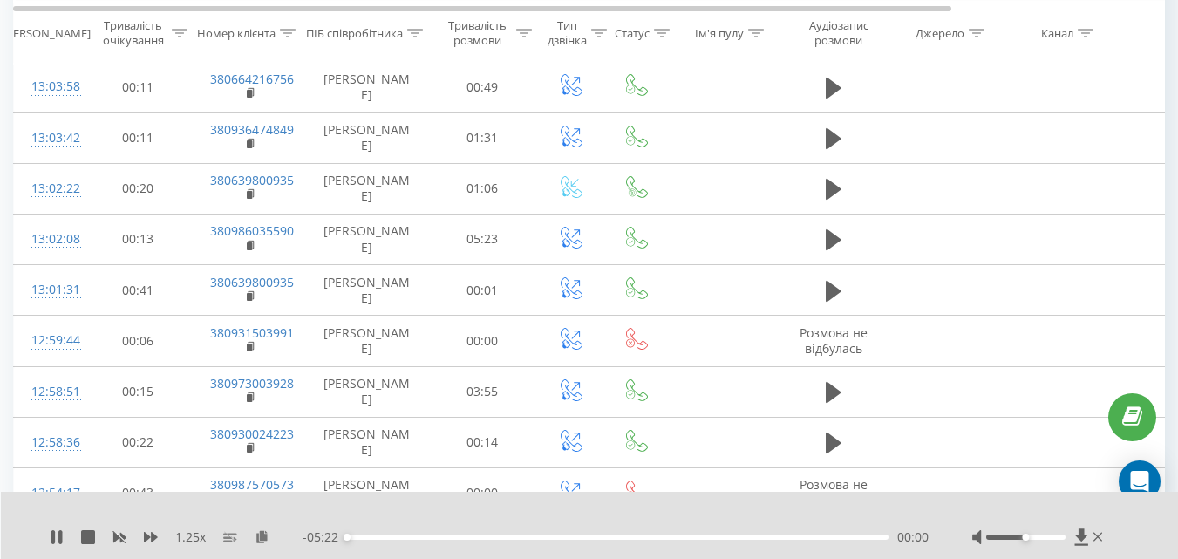
click at [253, 45] on icon at bounding box center [251, 42] width 6 height 8
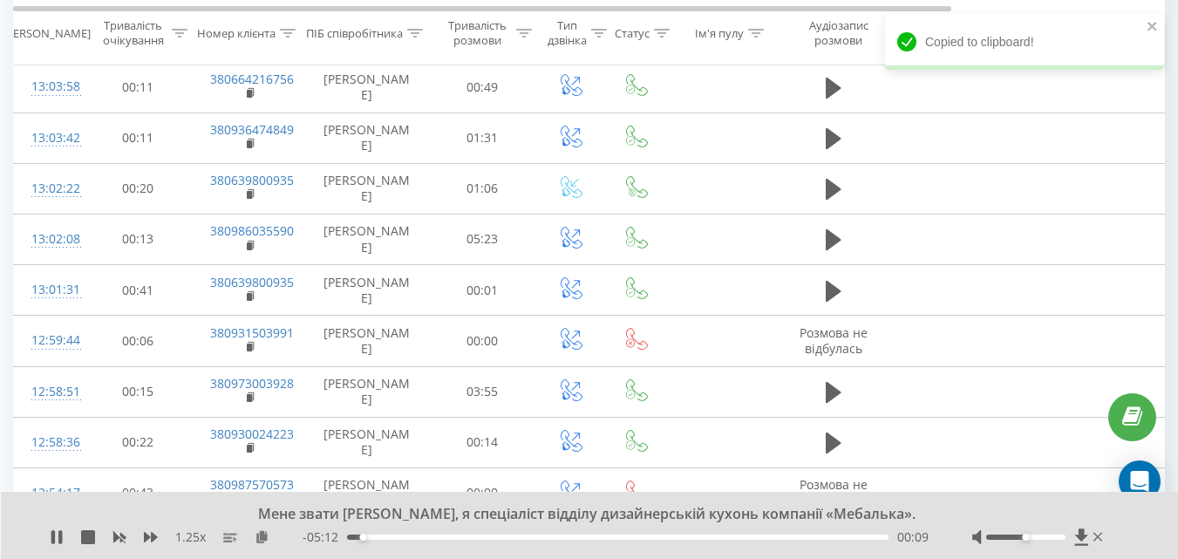
click at [249, 47] on rect at bounding box center [249, 43] width 5 height 8
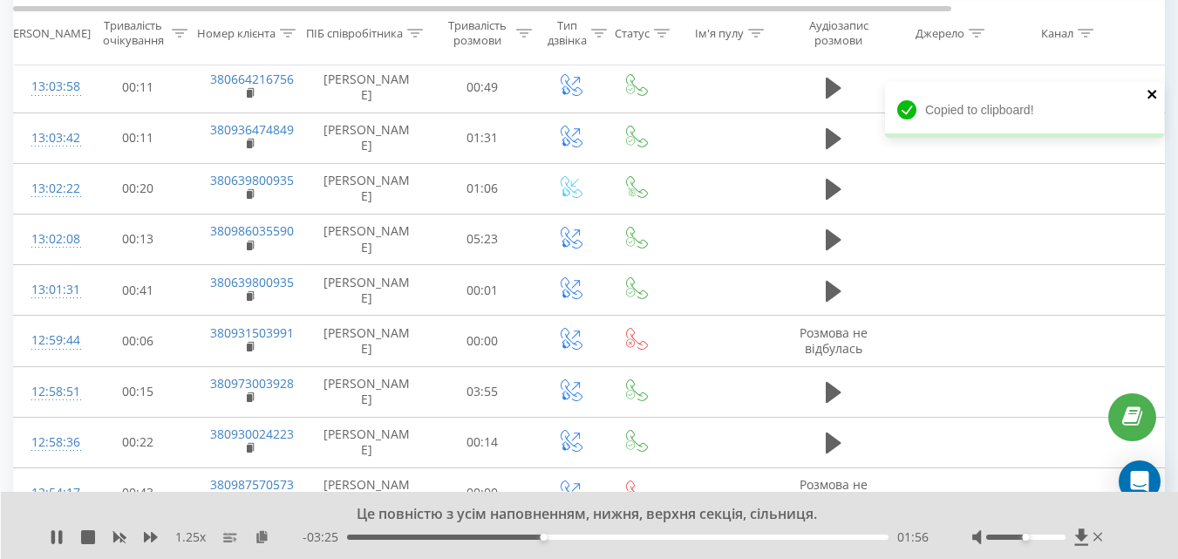
click at [1157, 90] on icon "close" at bounding box center [1153, 94] width 12 height 14
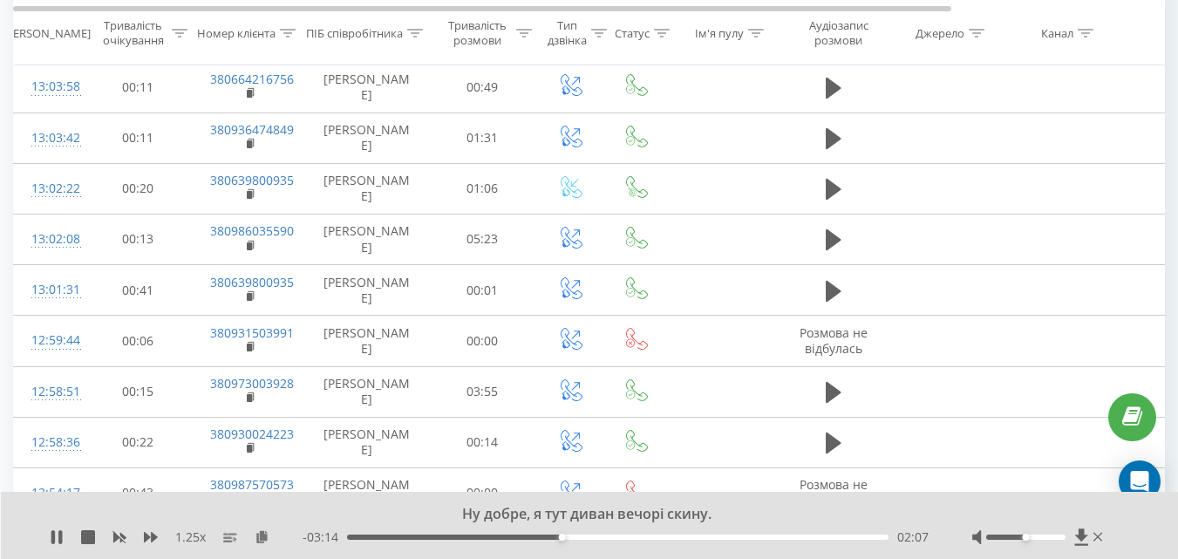
click at [253, 49] on icon at bounding box center [252, 43] width 10 height 12
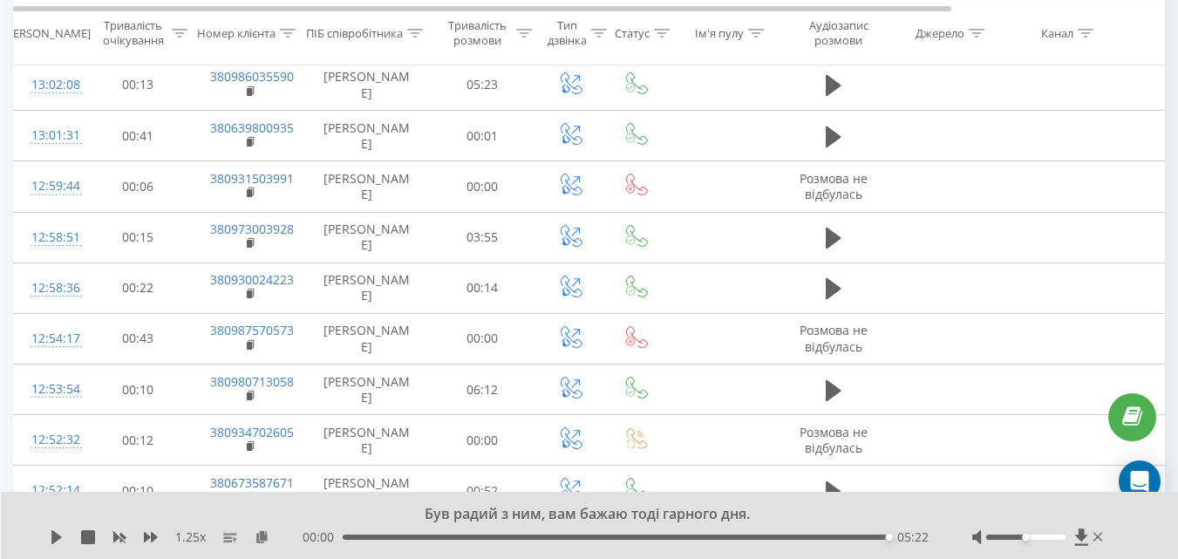
scroll to position [2701, 0]
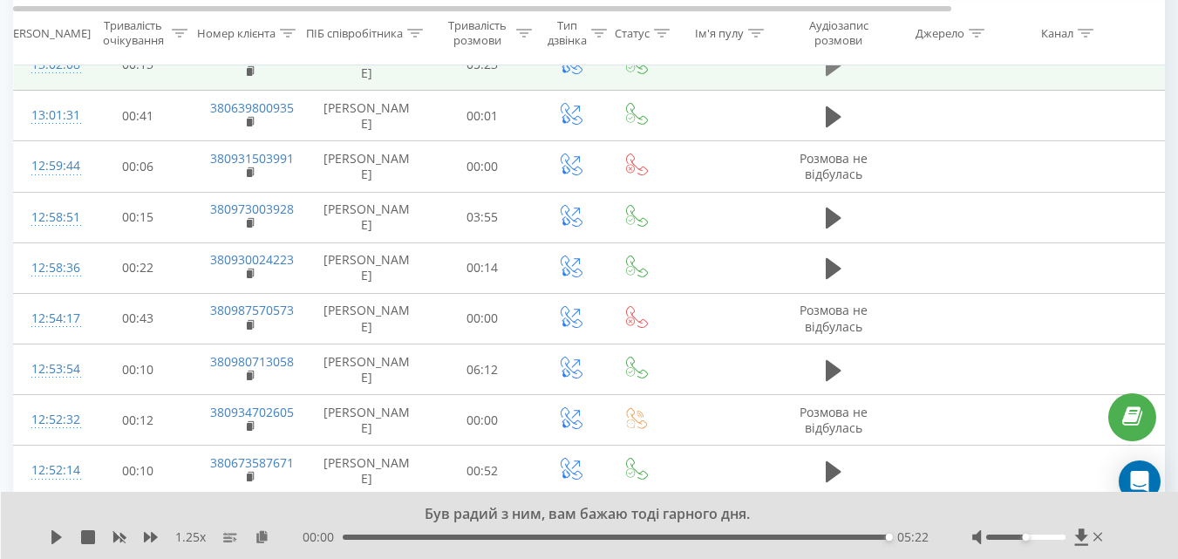
click at [830, 76] on icon at bounding box center [834, 65] width 16 height 21
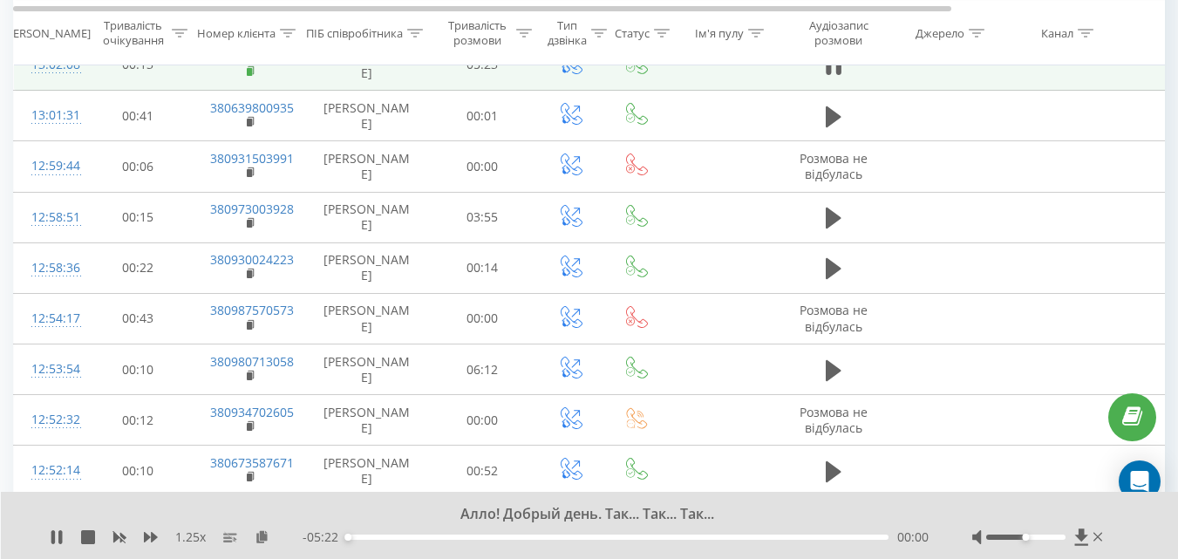
click at [249, 76] on rect at bounding box center [249, 72] width 5 height 8
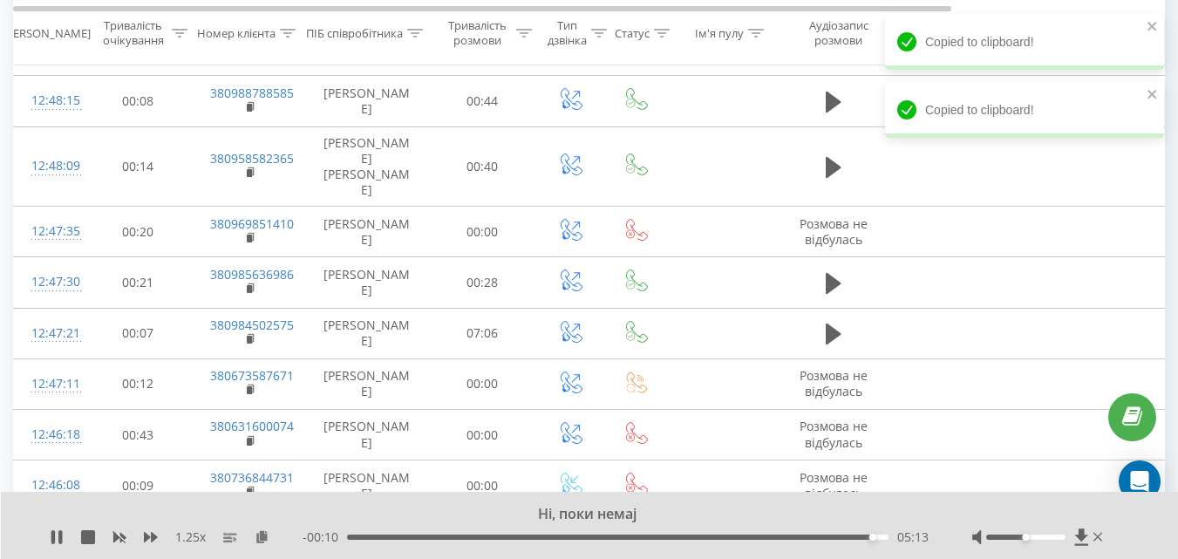
scroll to position [3486, 0]
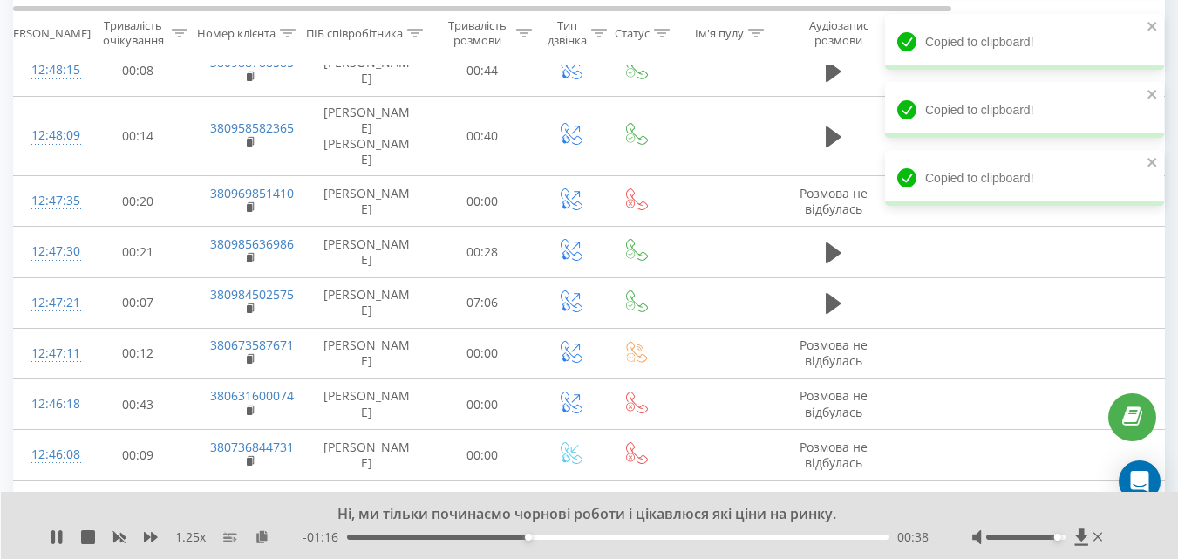
drag, startPoint x: 1029, startPoint y: 538, endPoint x: 1056, endPoint y: 538, distance: 27.0
click at [1056, 538] on div at bounding box center [1026, 537] width 79 height 5
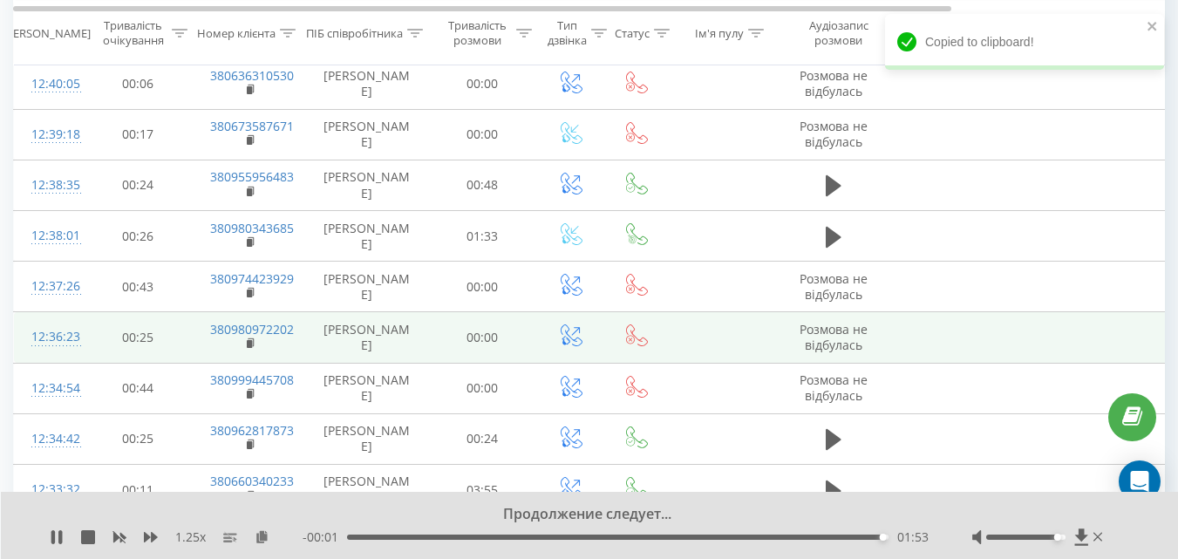
scroll to position [4271, 0]
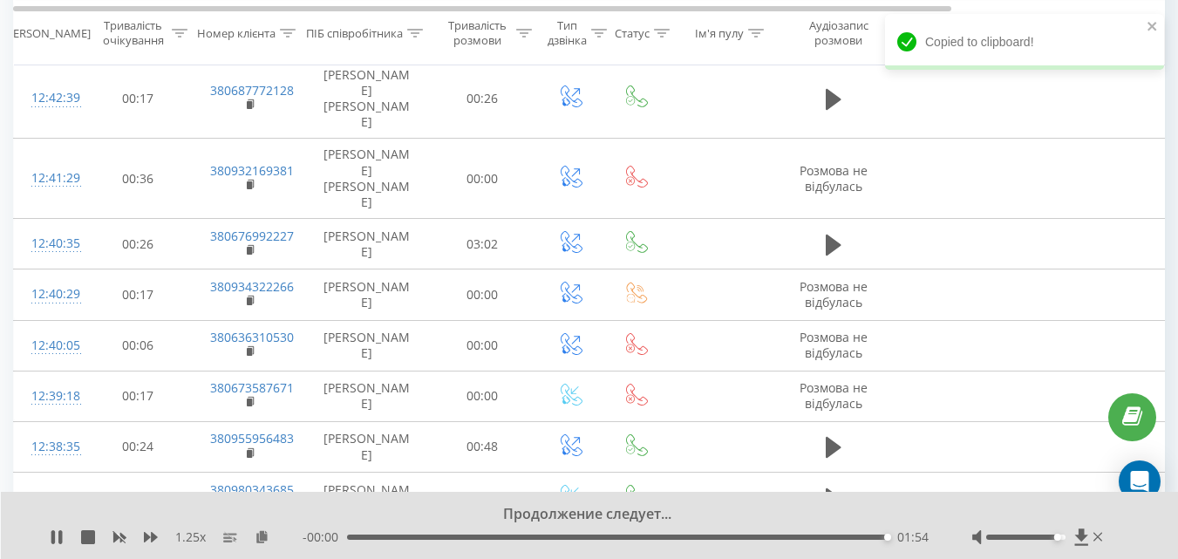
drag, startPoint x: 830, startPoint y: 202, endPoint x: 609, endPoint y: 215, distance: 221.1
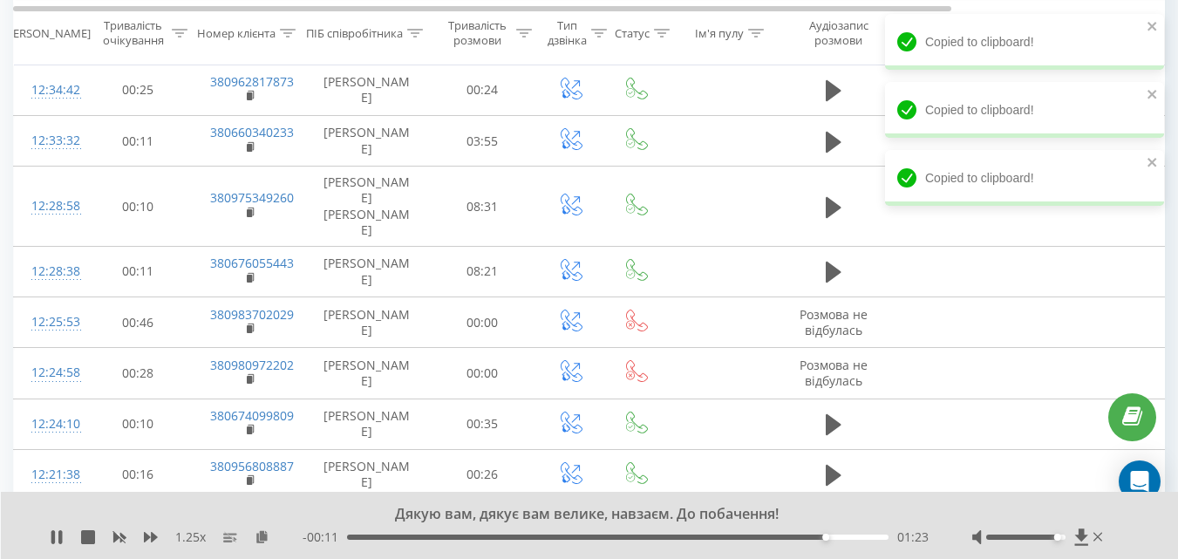
scroll to position [4794, 0]
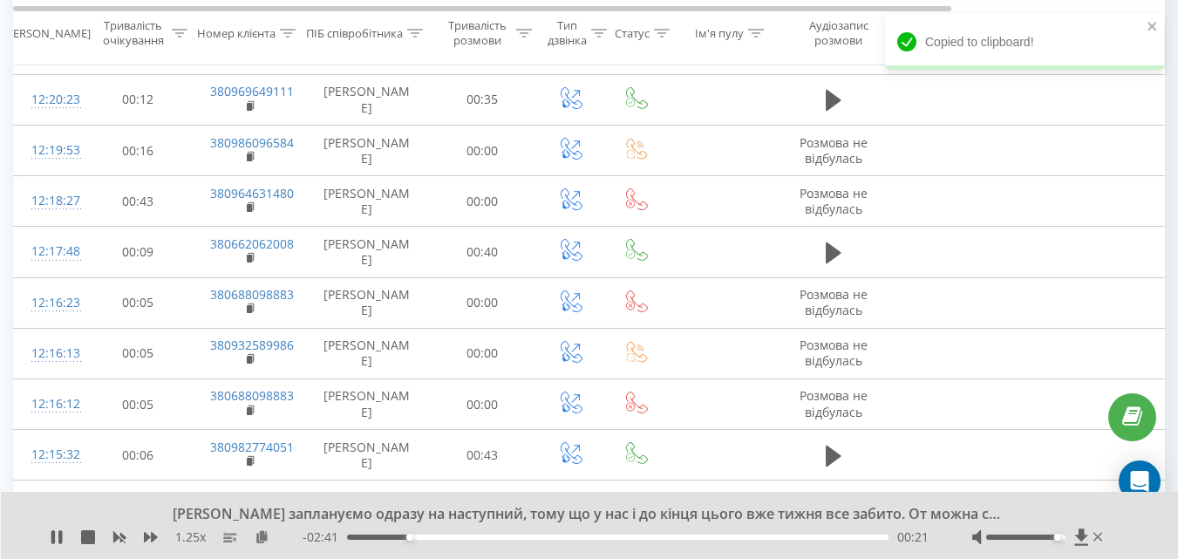
scroll to position [5317, 0]
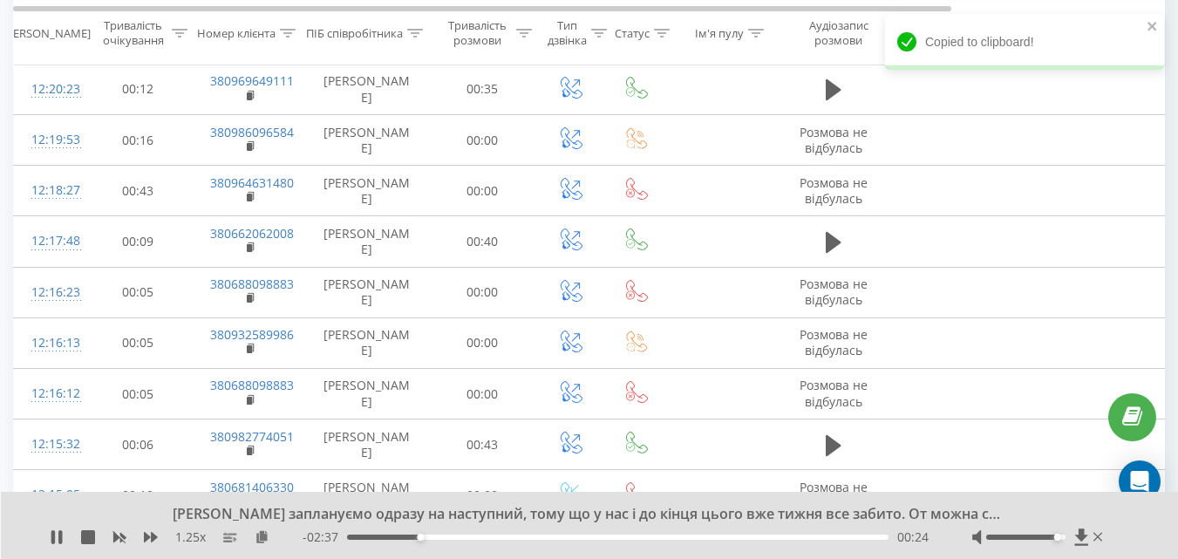
drag, startPoint x: 838, startPoint y: 370, endPoint x: 832, endPoint y: 351, distance: 20.1
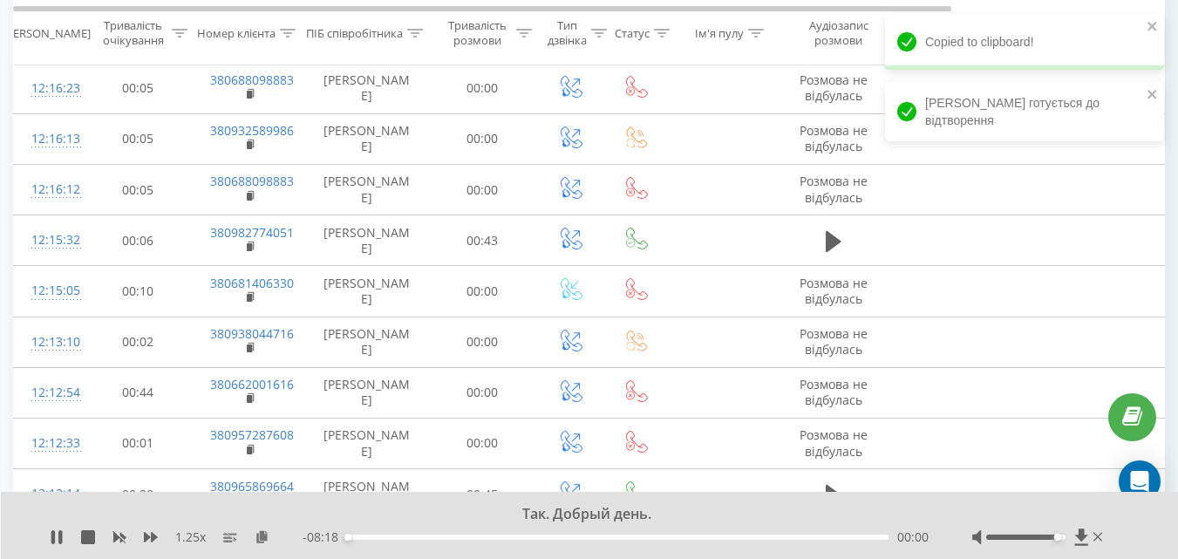
scroll to position [5405, 0]
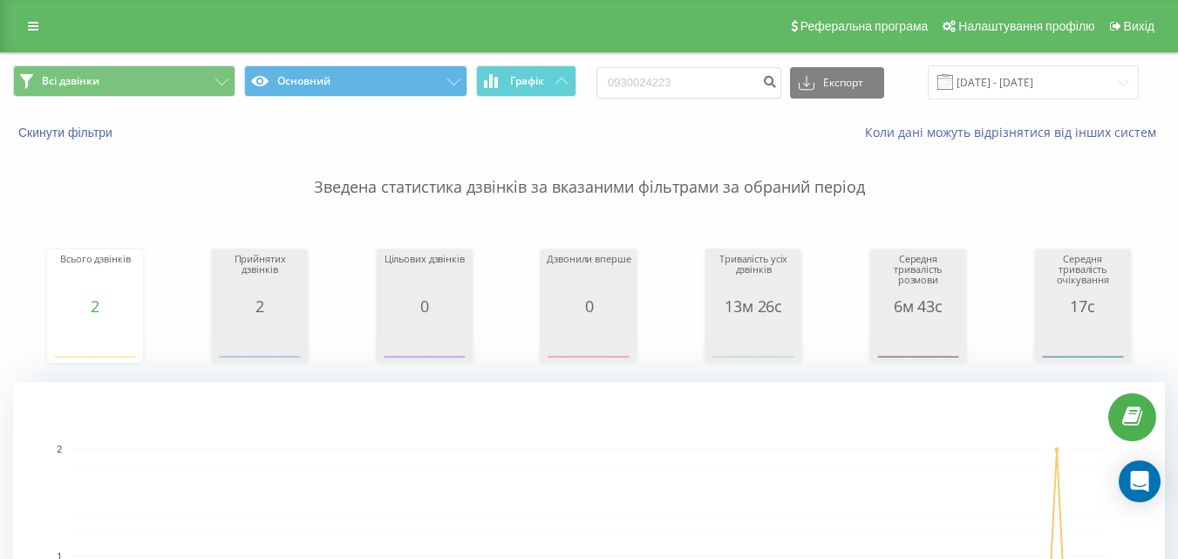
scroll to position [611, 0]
